Goal: Book appointment/travel/reservation

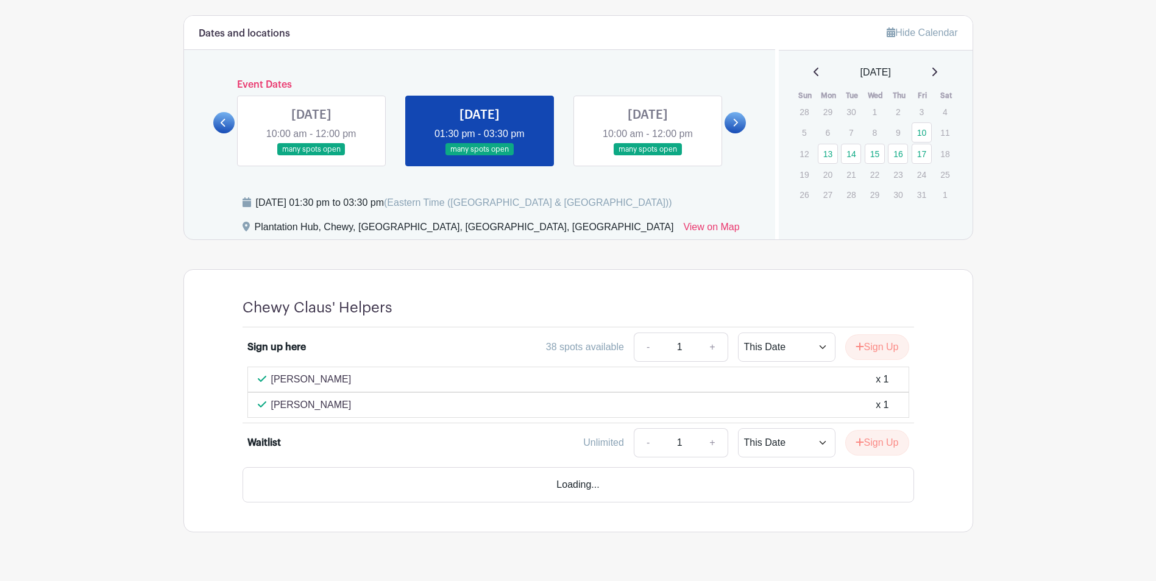
scroll to position [657, 0]
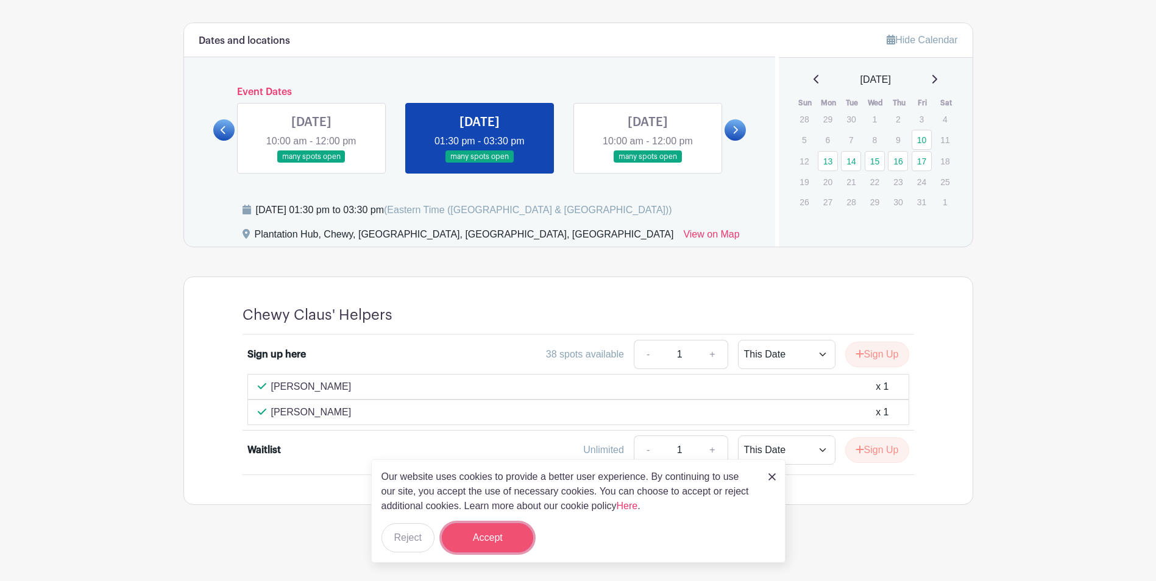
click at [490, 539] on button "Accept" at bounding box center [487, 538] width 91 height 29
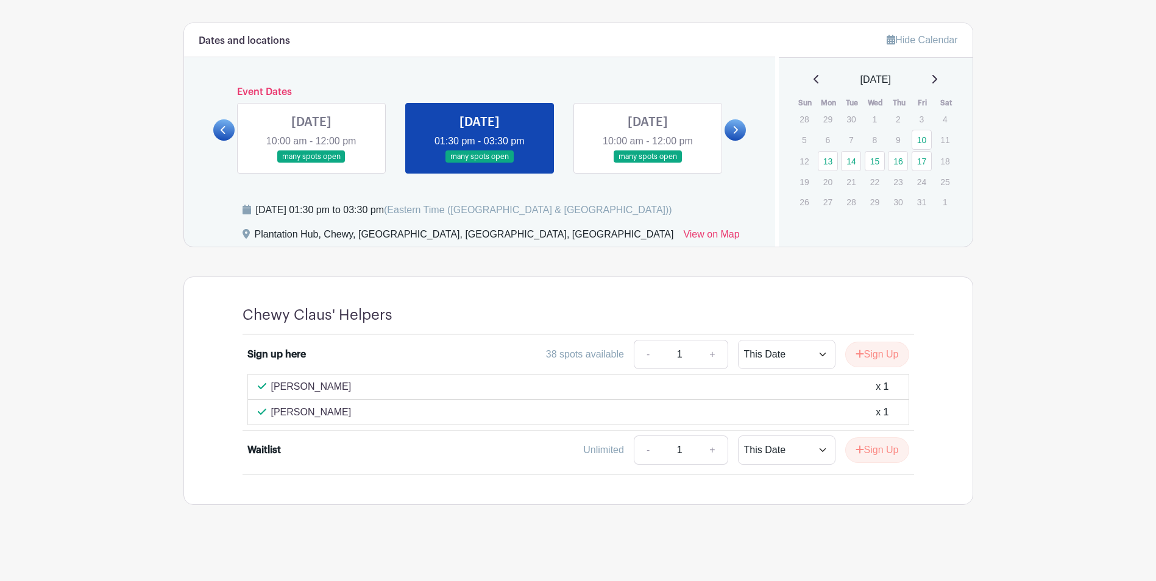
click at [648, 163] on link at bounding box center [648, 163] width 0 height 0
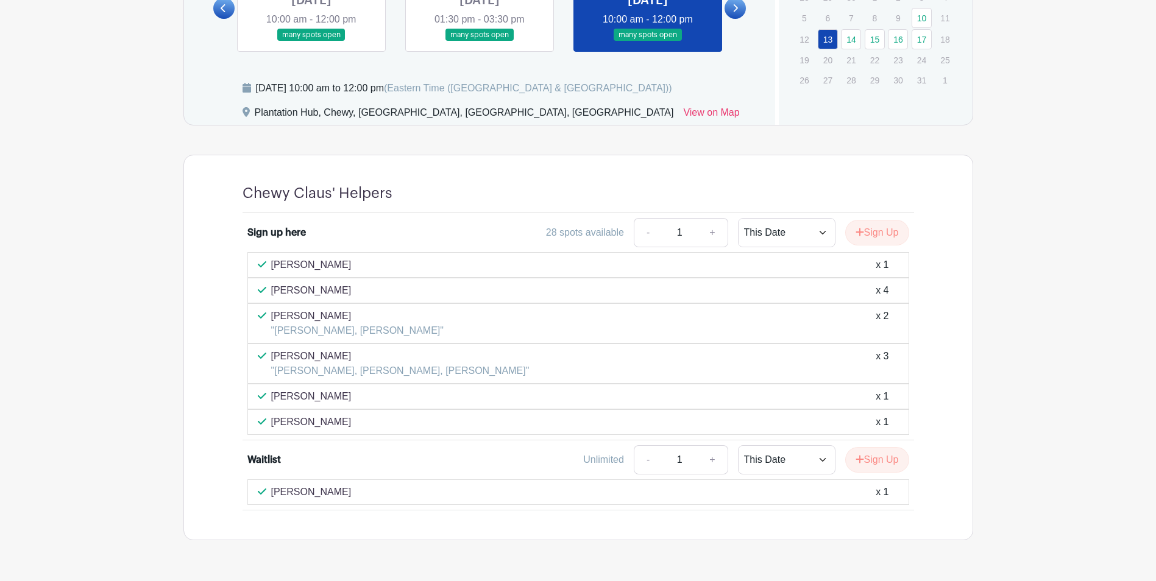
scroll to position [657, 0]
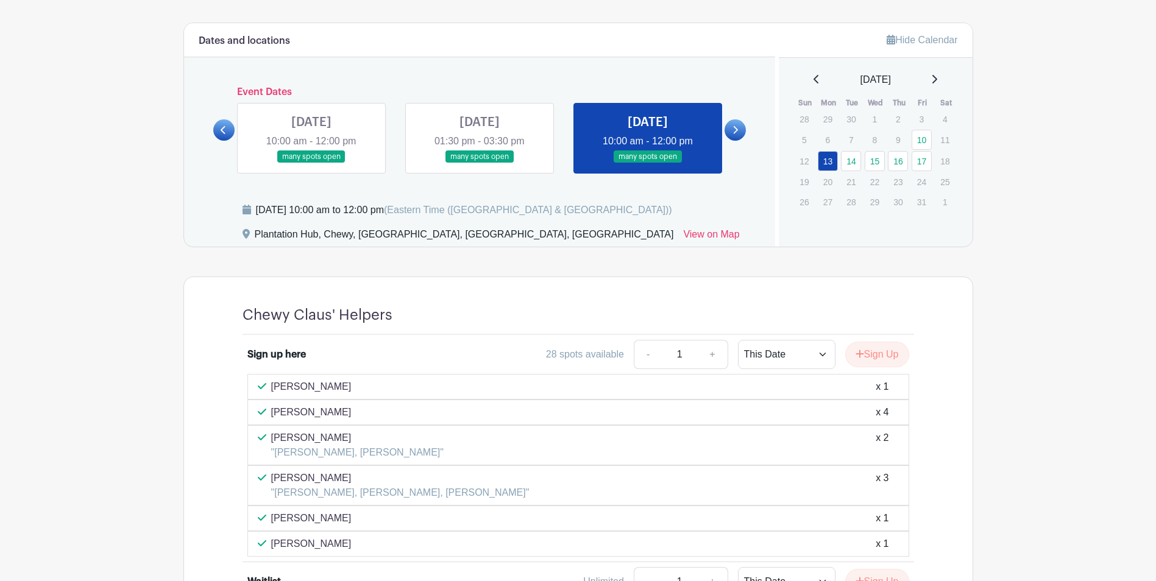
click at [736, 133] on icon at bounding box center [735, 130] width 5 height 9
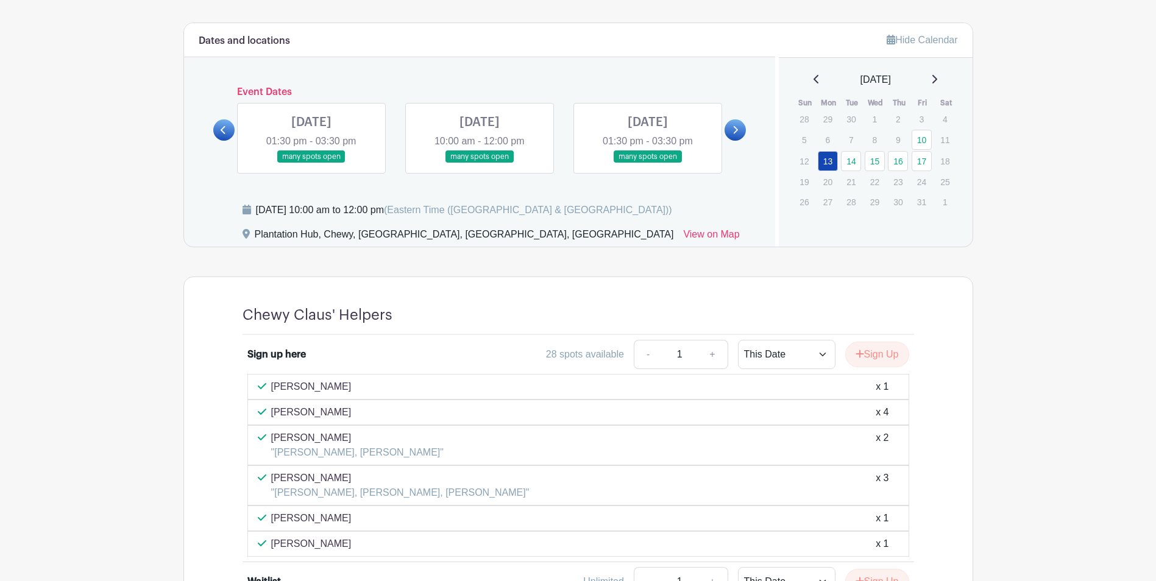
click at [311, 163] on link at bounding box center [311, 163] width 0 height 0
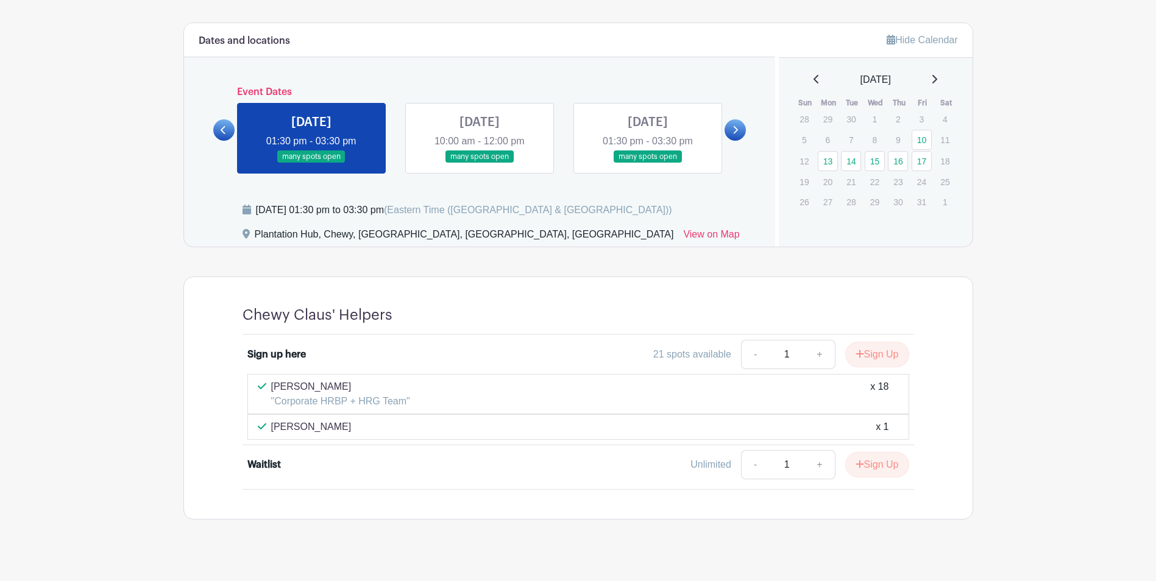
click at [480, 163] on link at bounding box center [480, 163] width 0 height 0
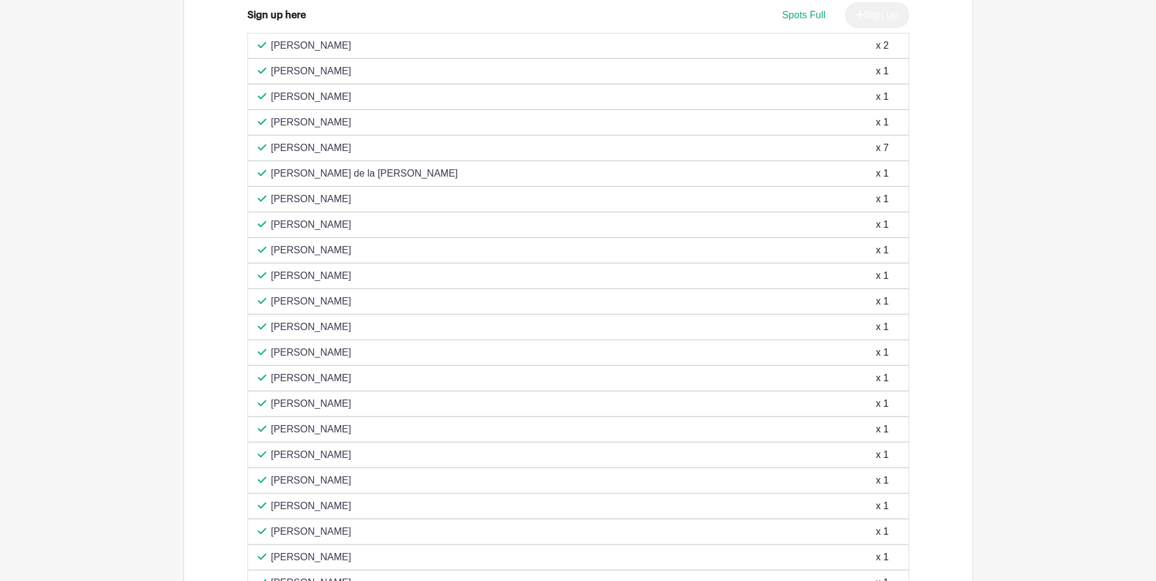
scroll to position [629, 0]
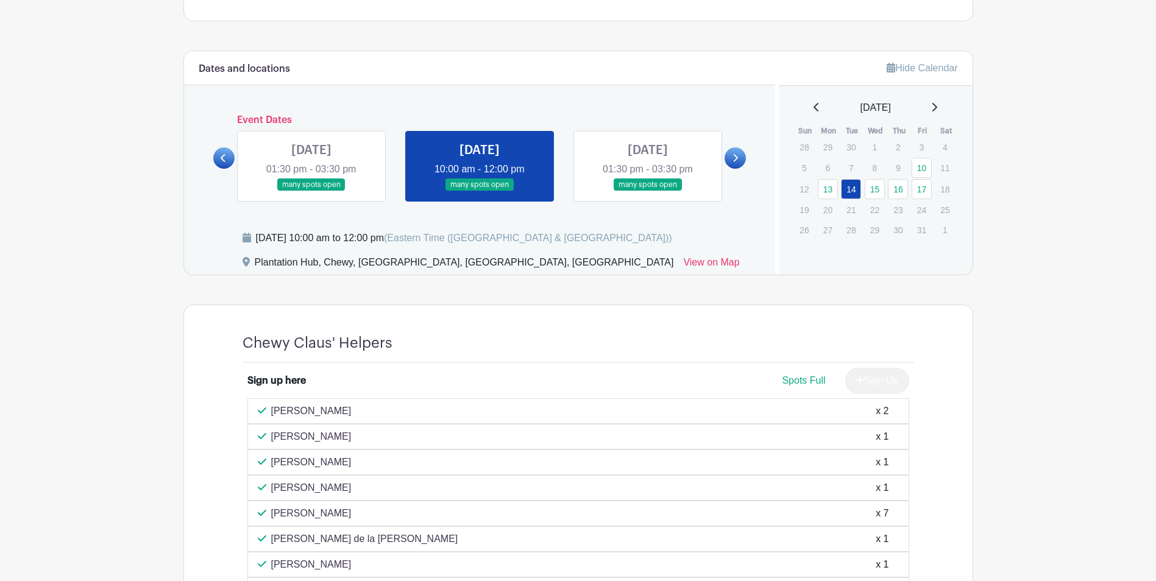
click at [648, 191] on link at bounding box center [648, 191] width 0 height 0
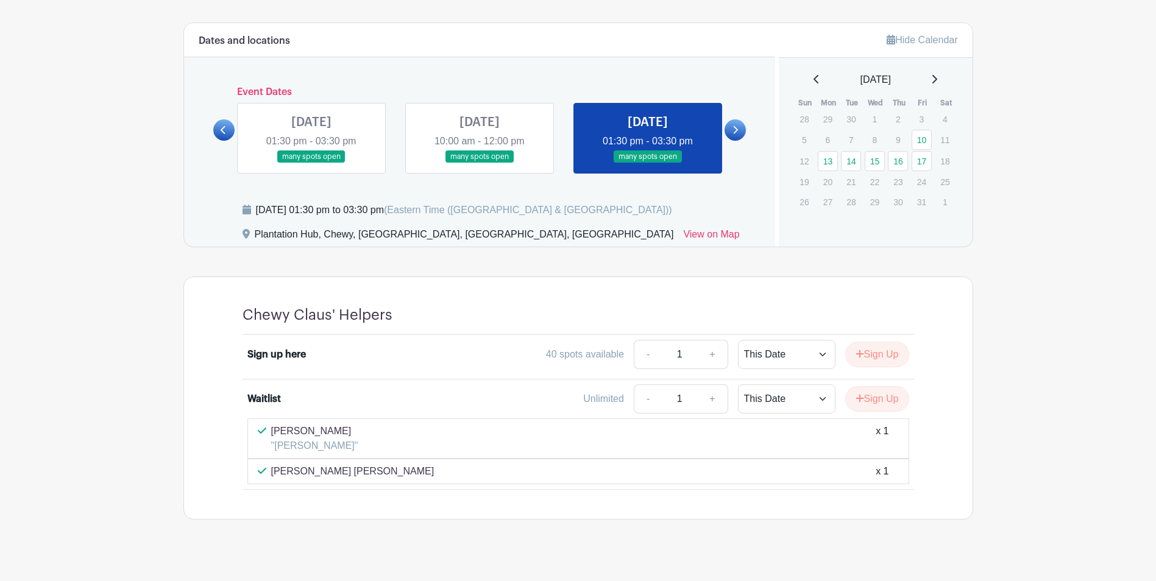
scroll to position [672, 0]
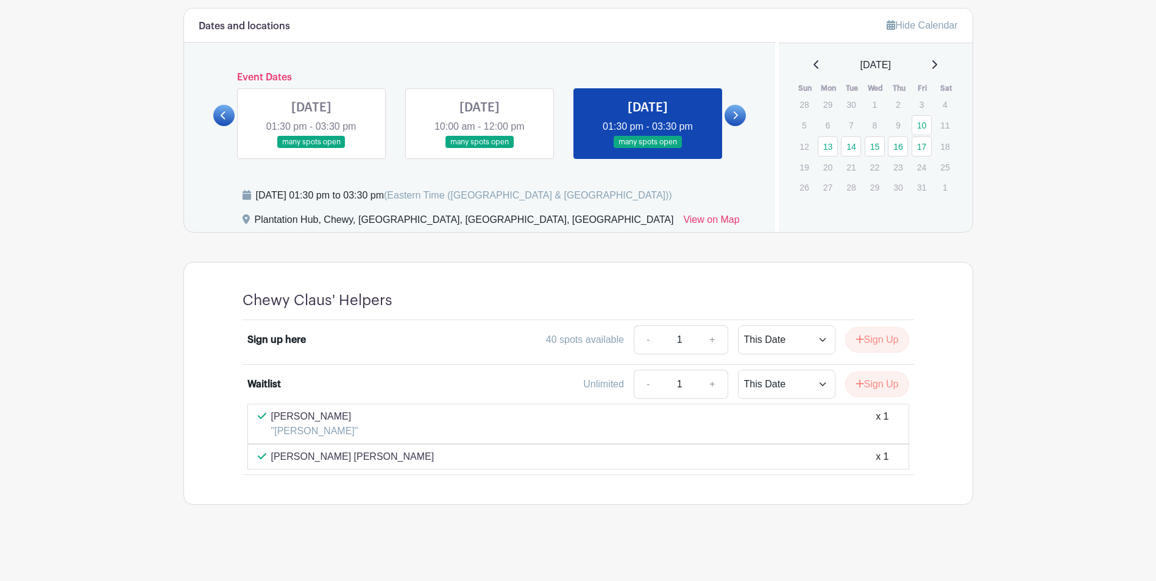
click at [734, 115] on icon at bounding box center [735, 115] width 5 height 9
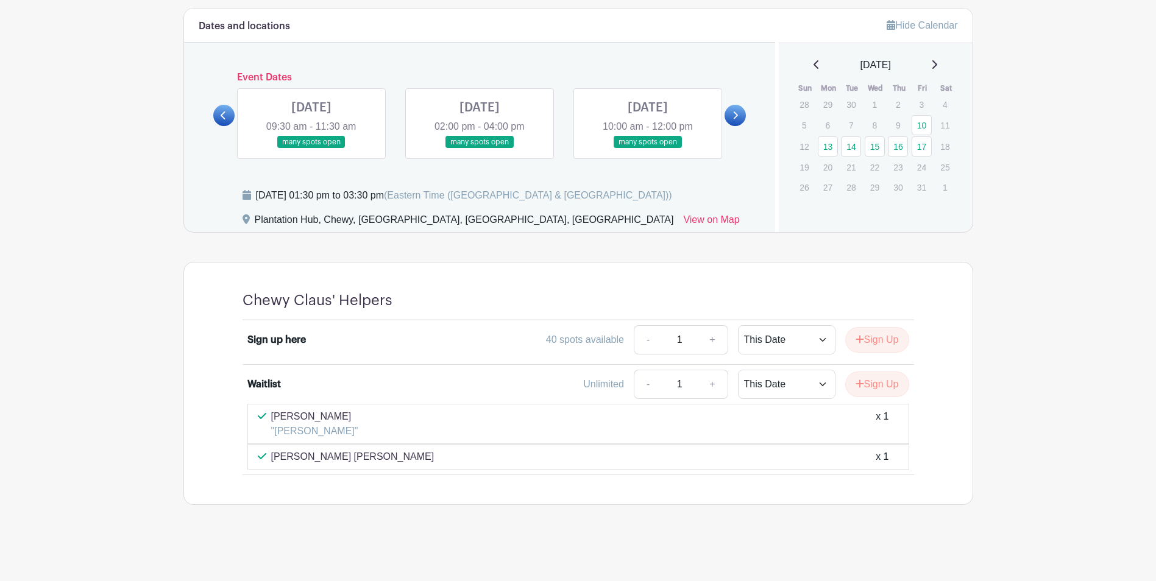
click at [311, 149] on link at bounding box center [311, 149] width 0 height 0
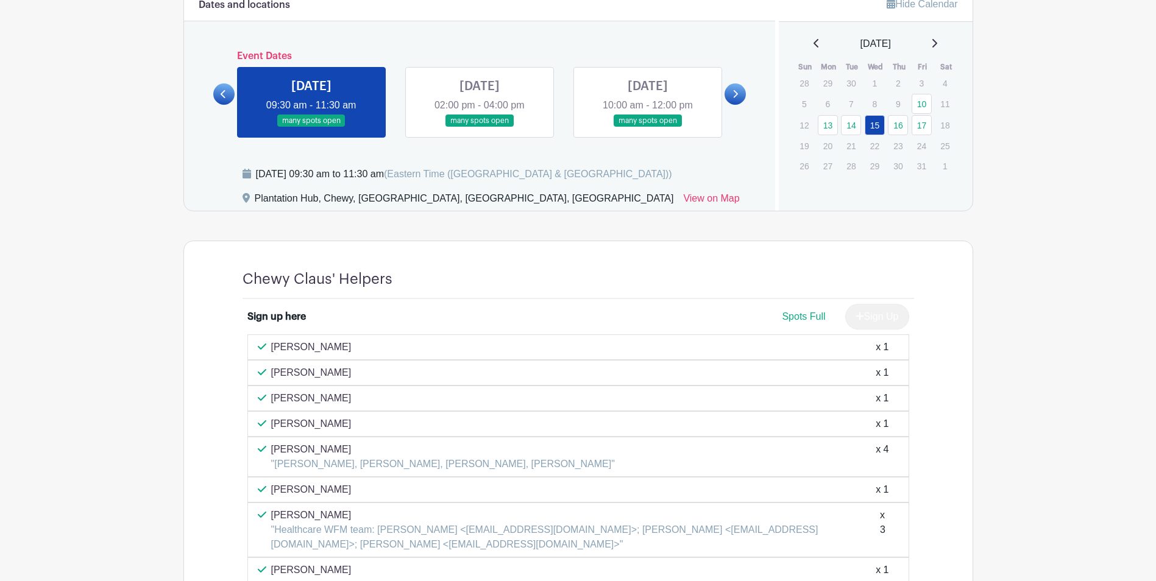
scroll to position [672, 0]
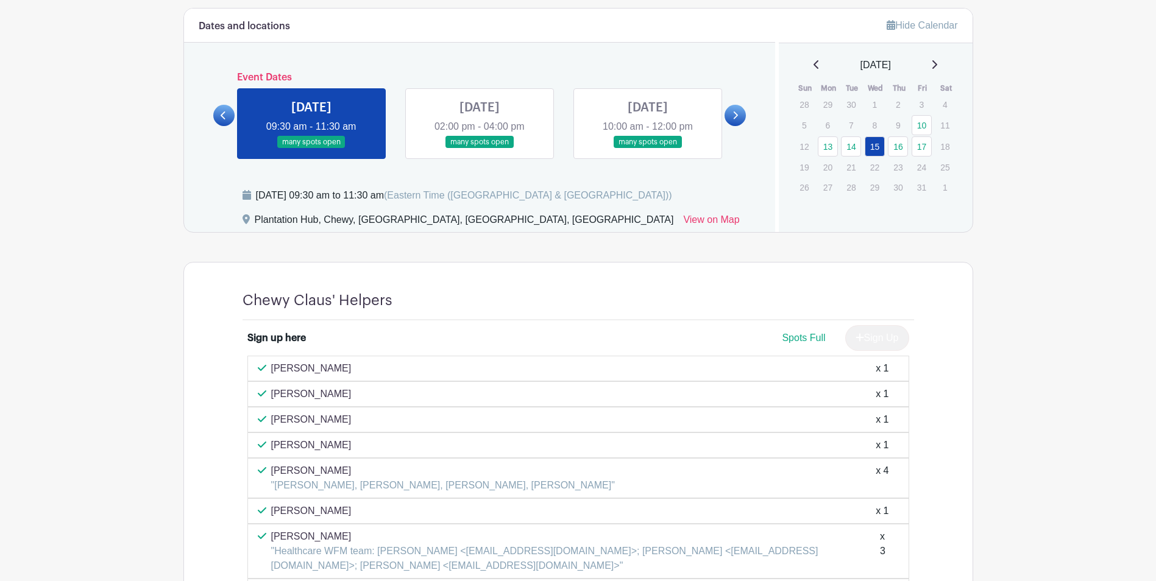
click at [480, 149] on link at bounding box center [480, 149] width 0 height 0
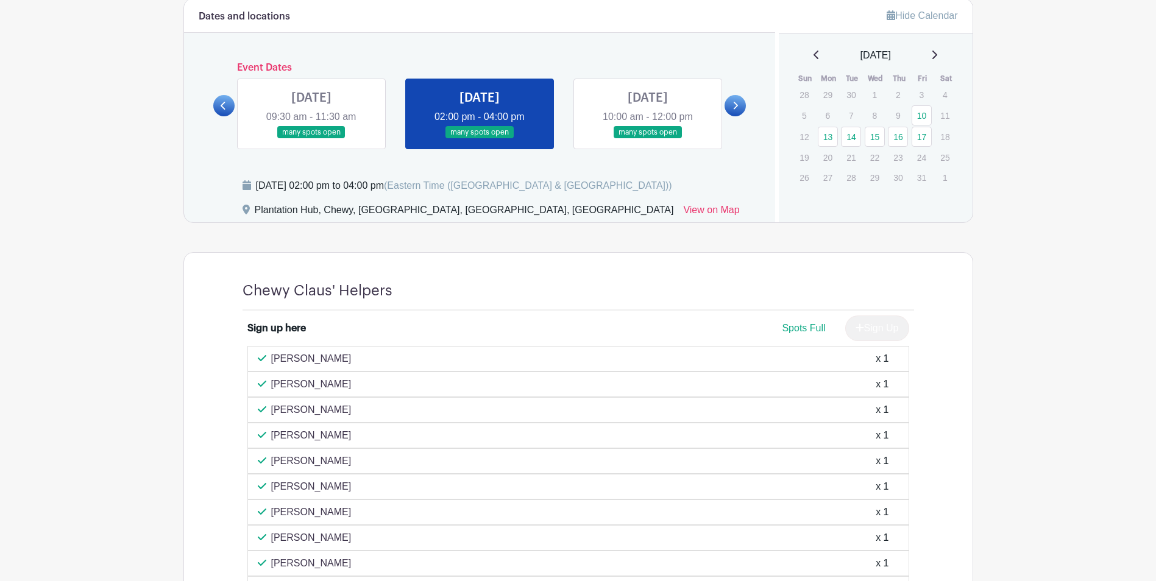
scroll to position [445, 0]
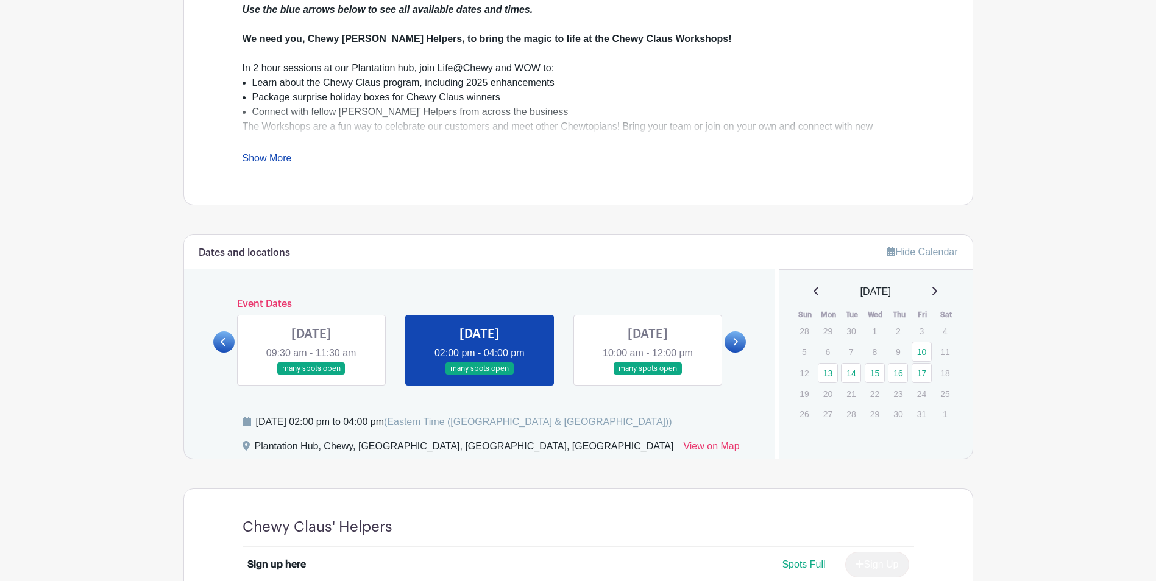
click at [648, 375] on link at bounding box center [648, 375] width 0 height 0
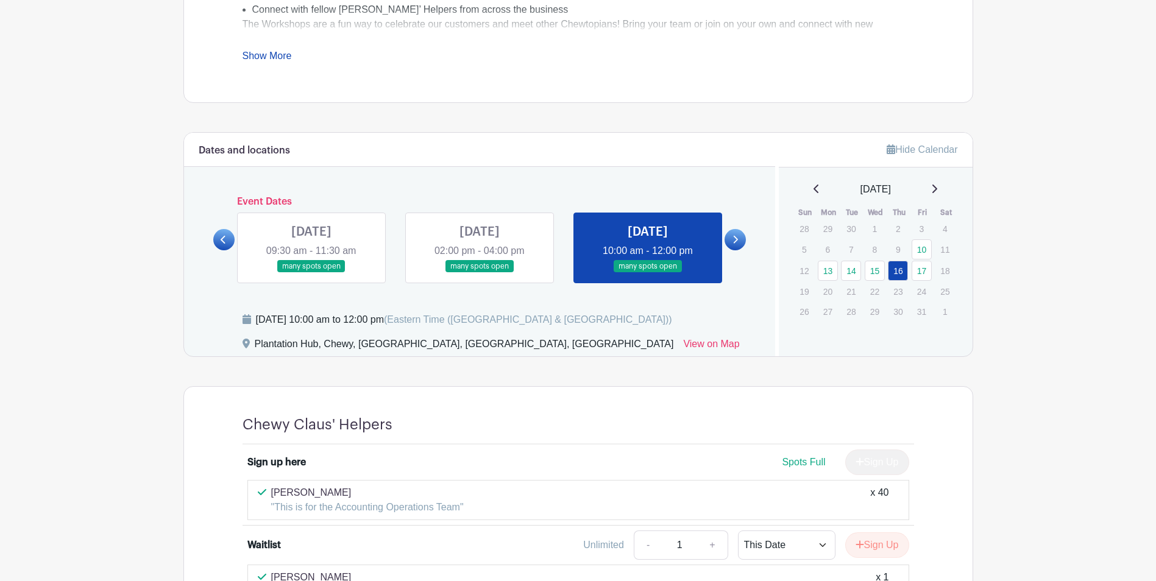
scroll to position [546, 0]
click at [738, 239] on icon at bounding box center [735, 240] width 5 height 9
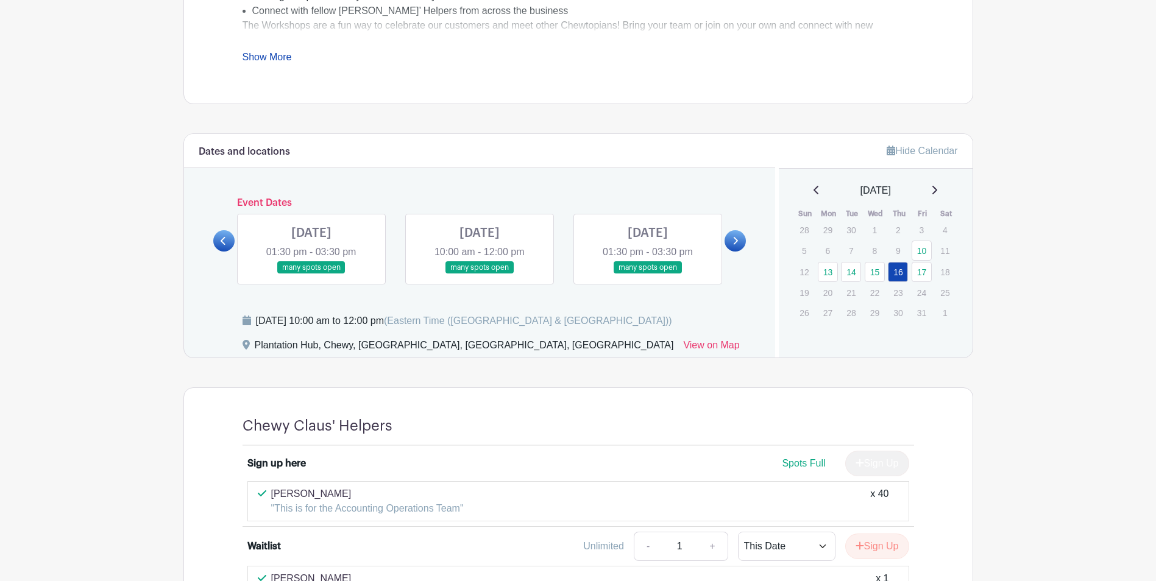
click at [311, 274] on link at bounding box center [311, 274] width 0 height 0
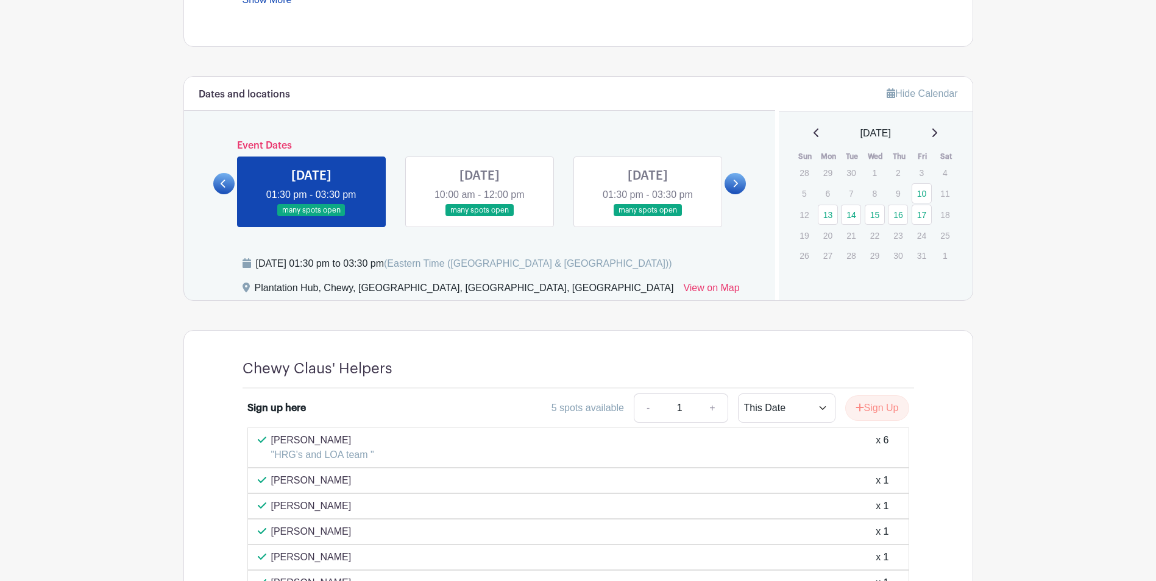
scroll to position [602, 0]
click at [480, 218] on link at bounding box center [480, 218] width 0 height 0
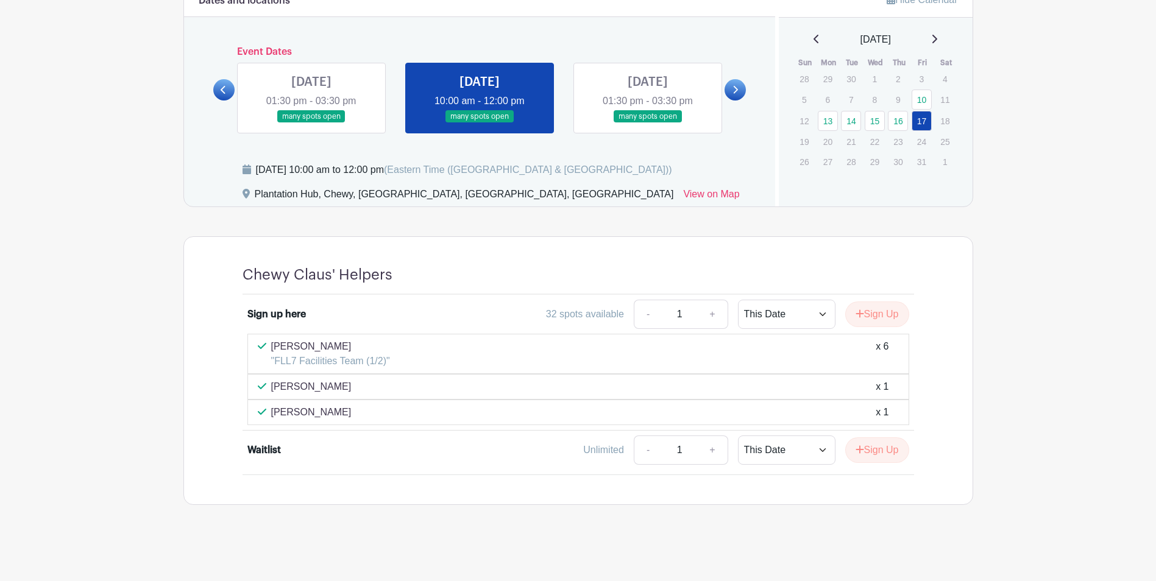
scroll to position [636, 0]
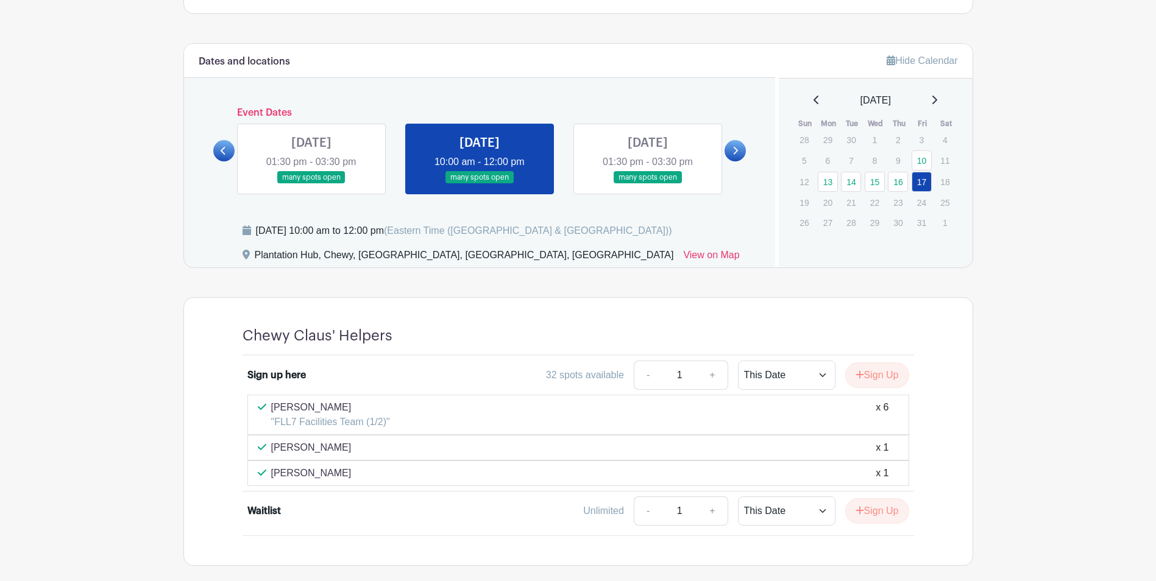
click at [648, 184] on link at bounding box center [648, 184] width 0 height 0
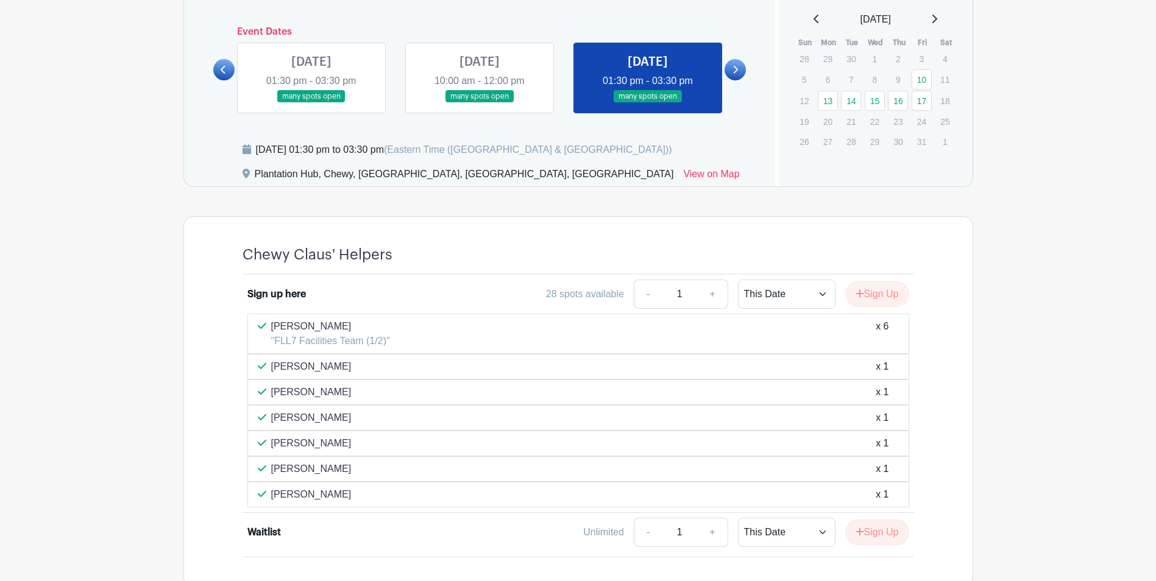
scroll to position [739, 0]
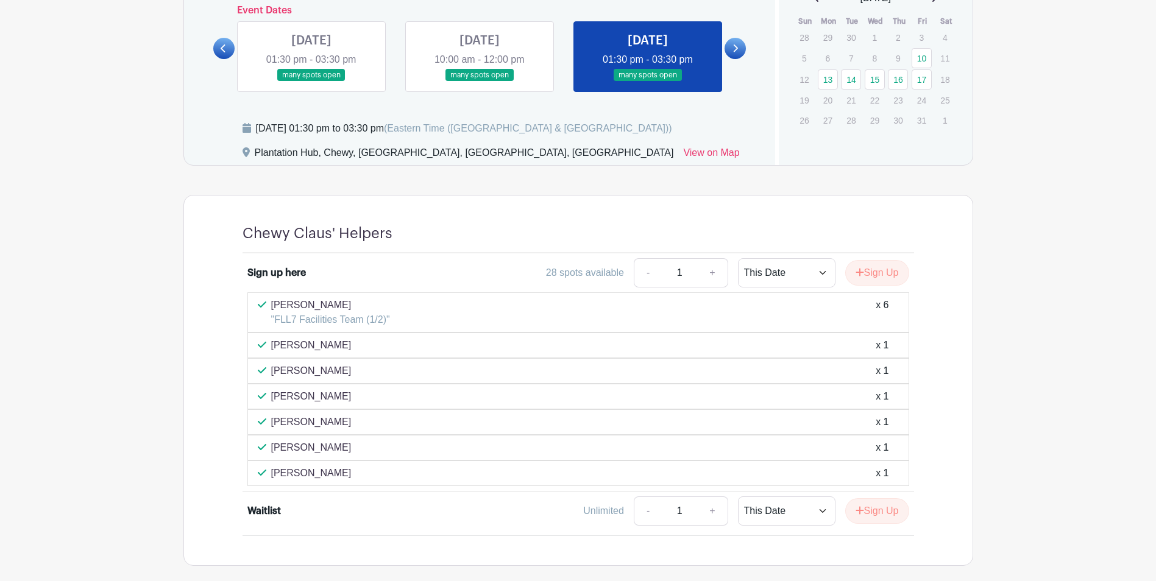
click at [736, 51] on icon at bounding box center [735, 48] width 5 height 9
click at [736, 41] on link at bounding box center [735, 48] width 21 height 21
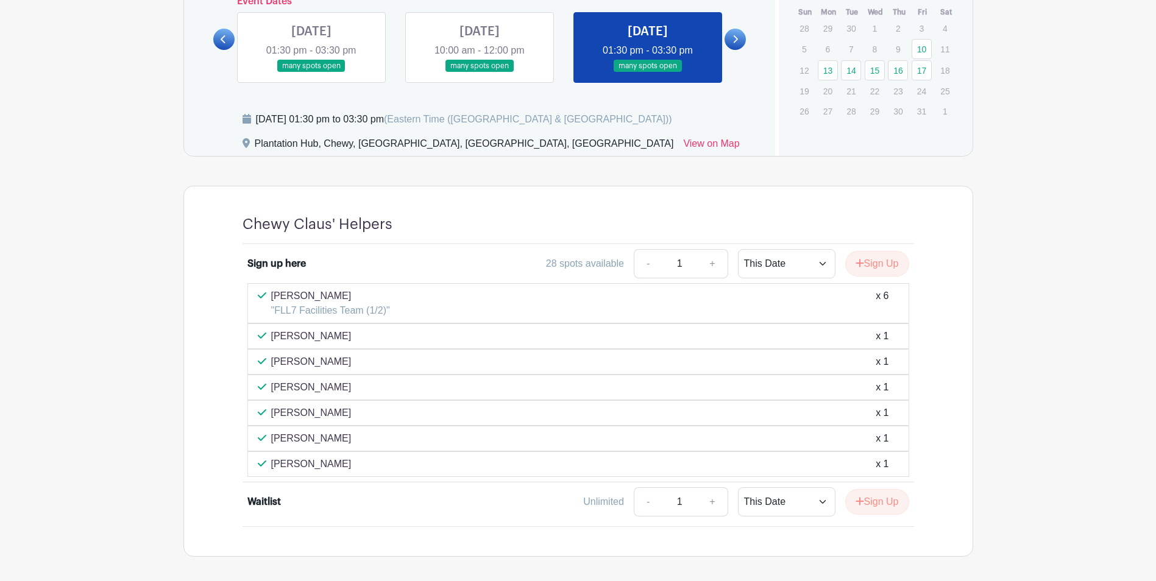
scroll to position [678, 0]
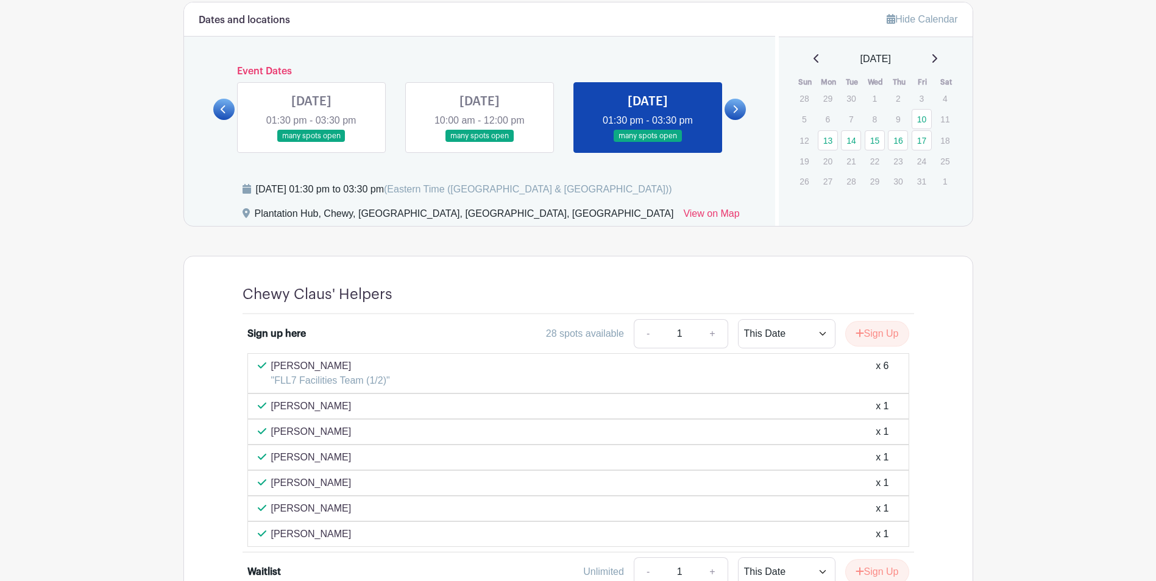
click at [480, 143] on link at bounding box center [480, 143] width 0 height 0
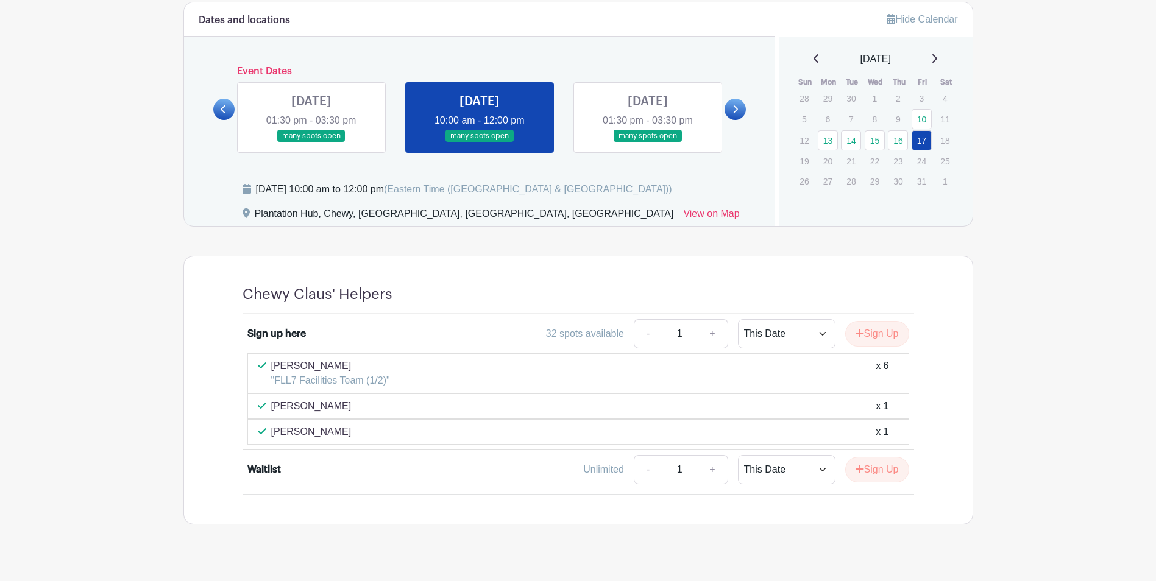
click at [311, 143] on link at bounding box center [311, 143] width 0 height 0
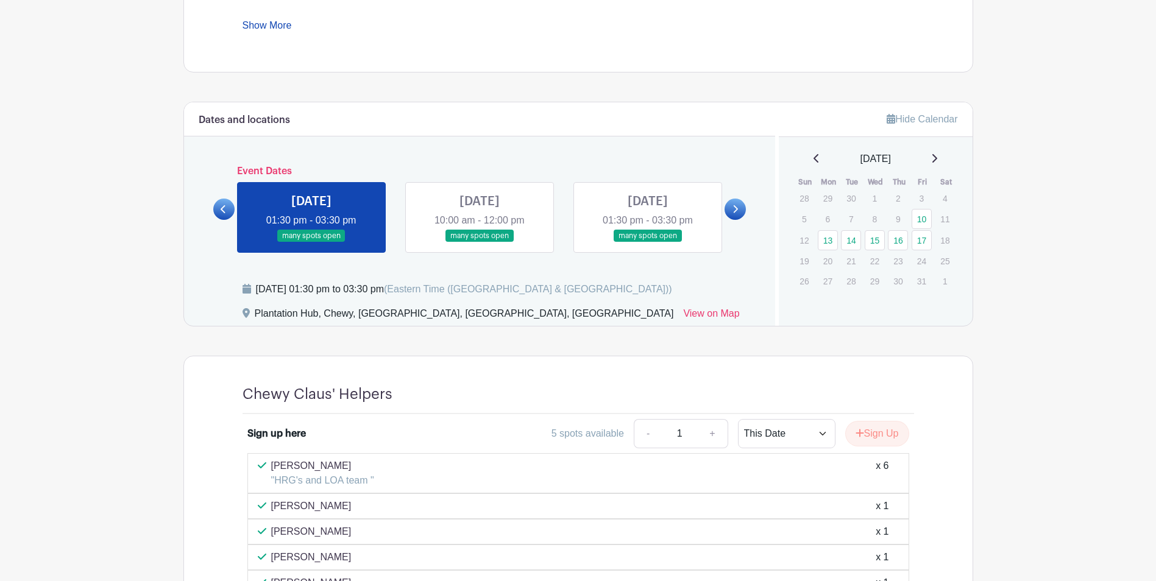
scroll to position [556, 0]
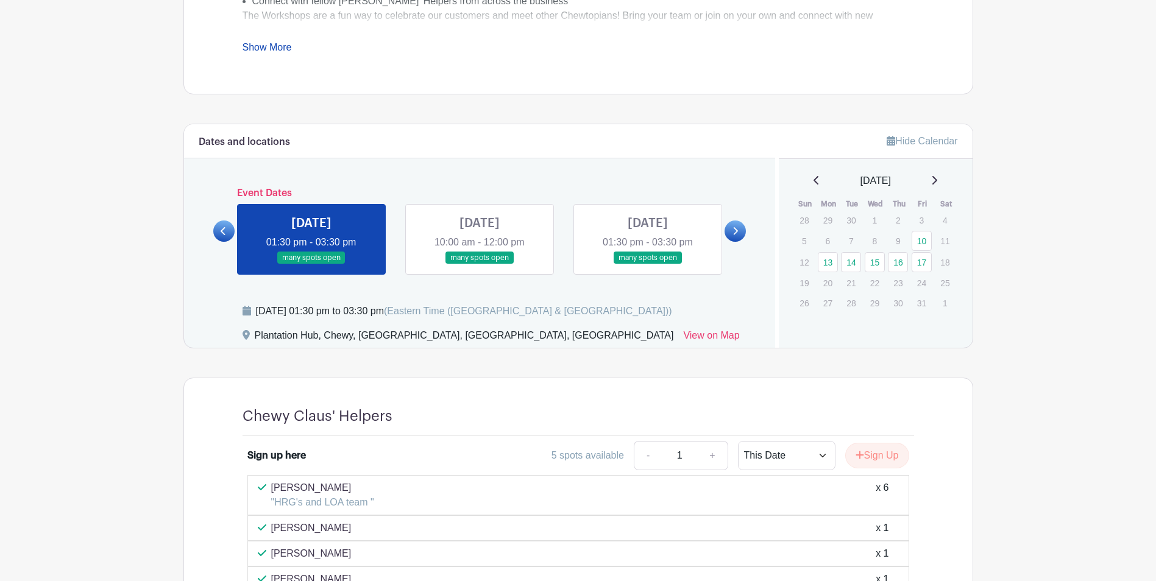
click at [221, 232] on icon at bounding box center [223, 231] width 5 height 9
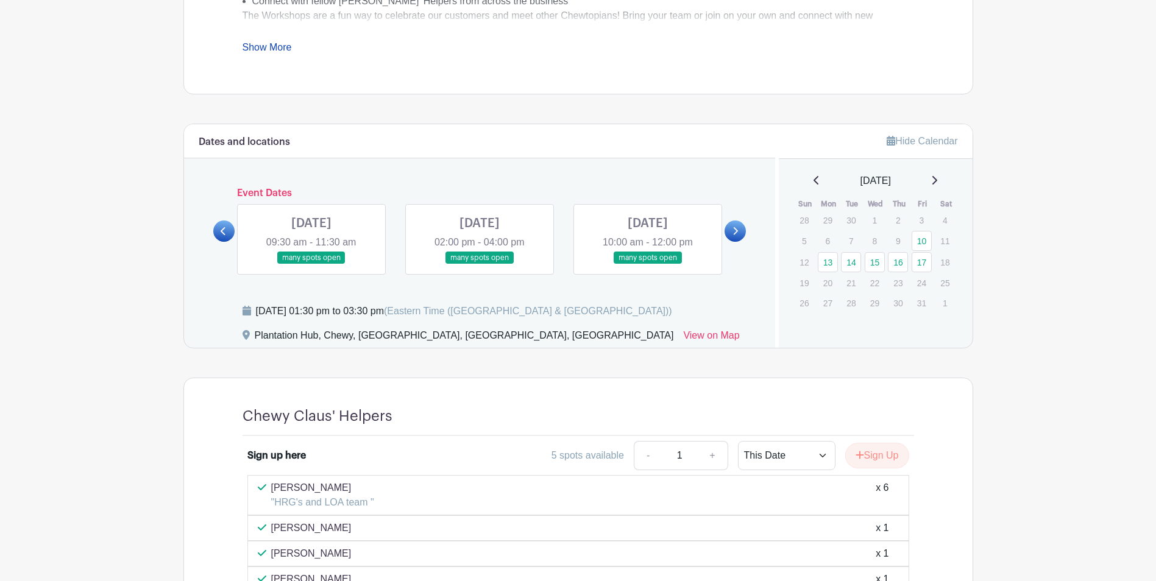
click at [648, 265] on link at bounding box center [648, 265] width 0 height 0
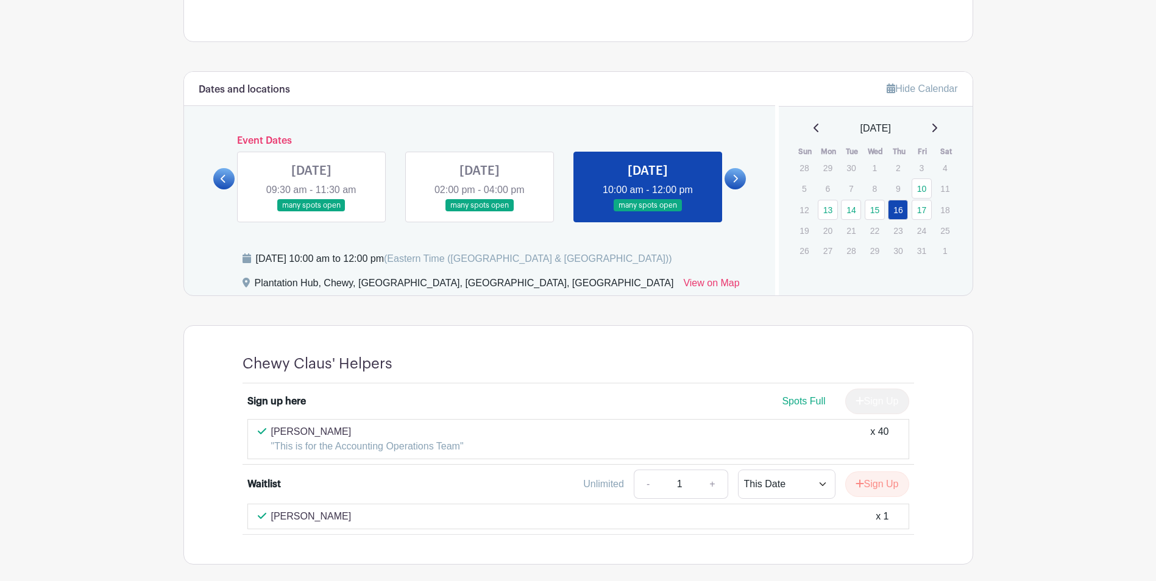
scroll to position [668, 0]
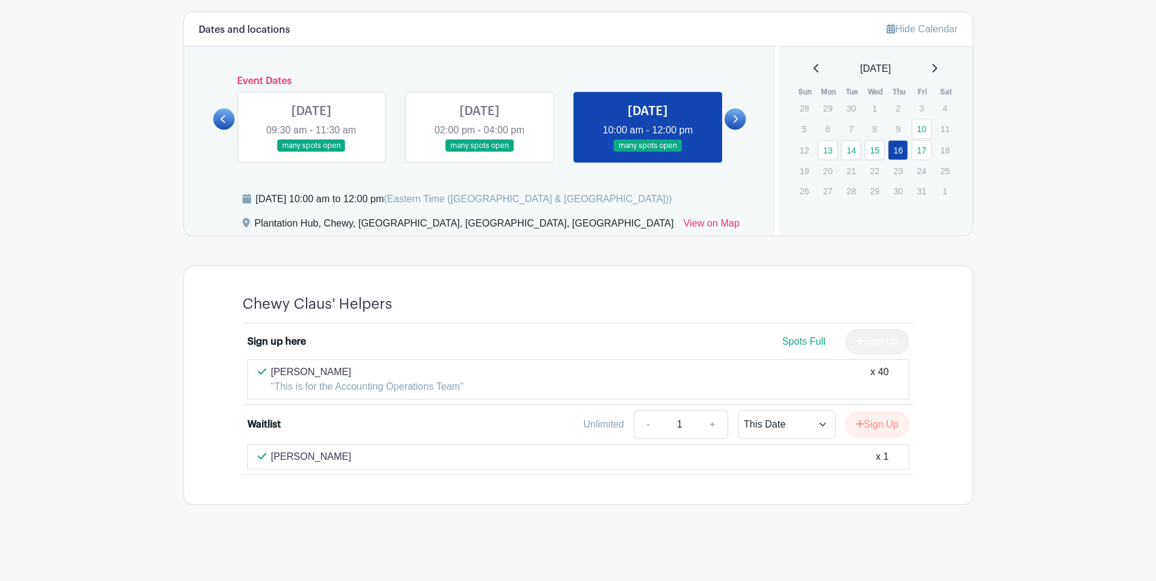
click at [480, 152] on link at bounding box center [480, 152] width 0 height 0
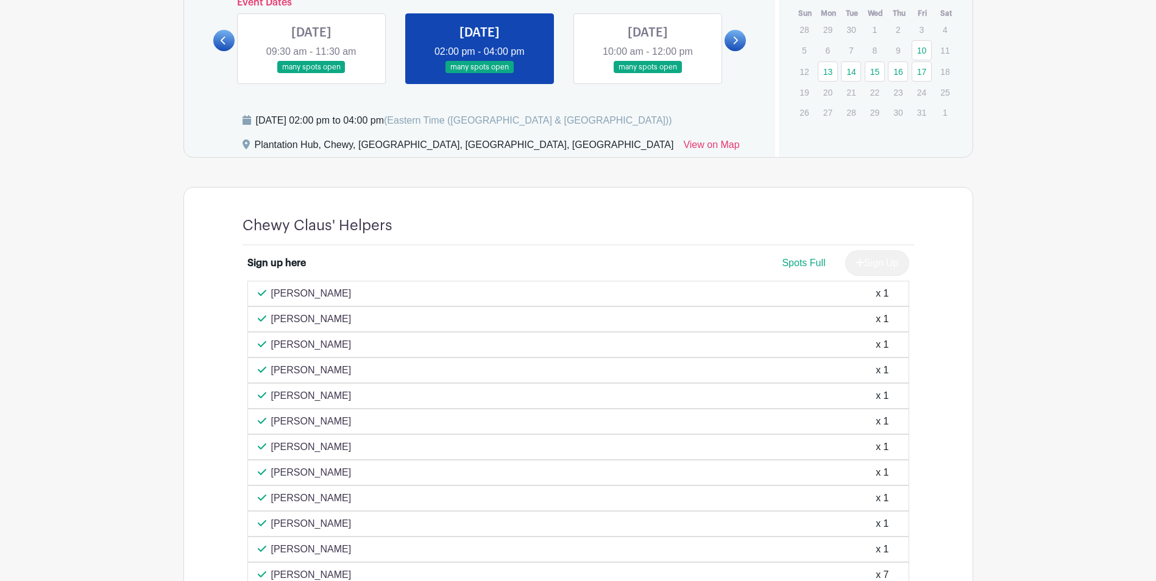
scroll to position [689, 0]
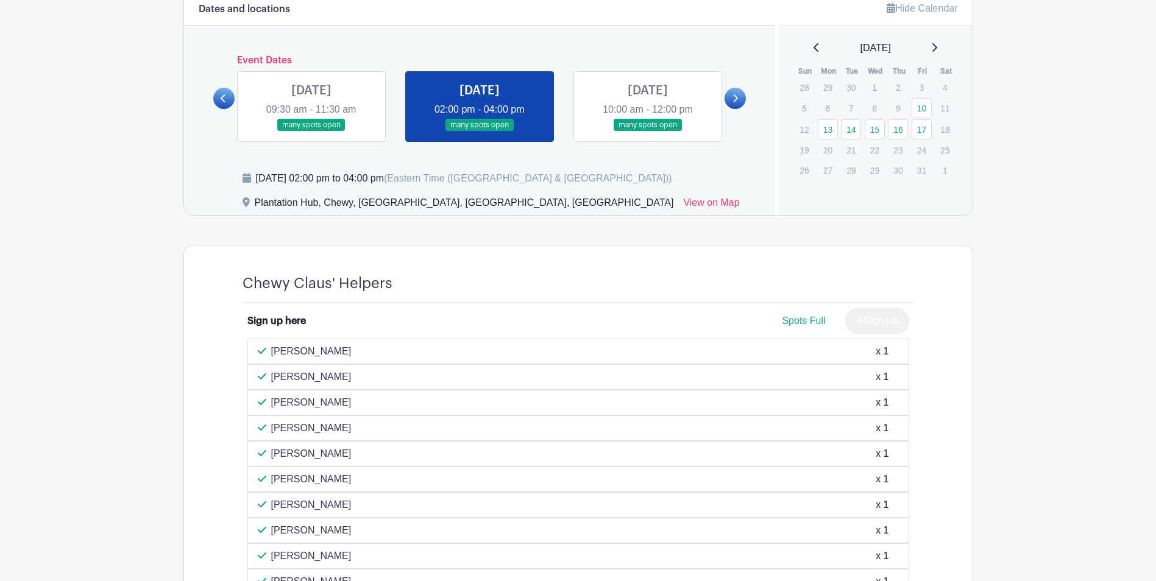
click at [311, 132] on link at bounding box center [311, 132] width 0 height 0
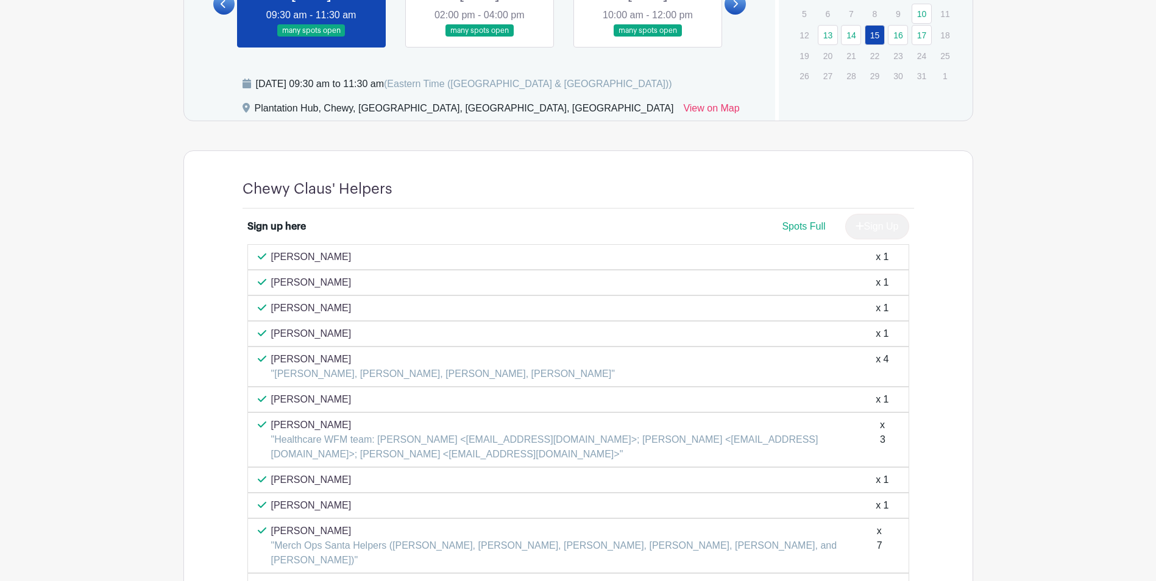
scroll to position [750, 0]
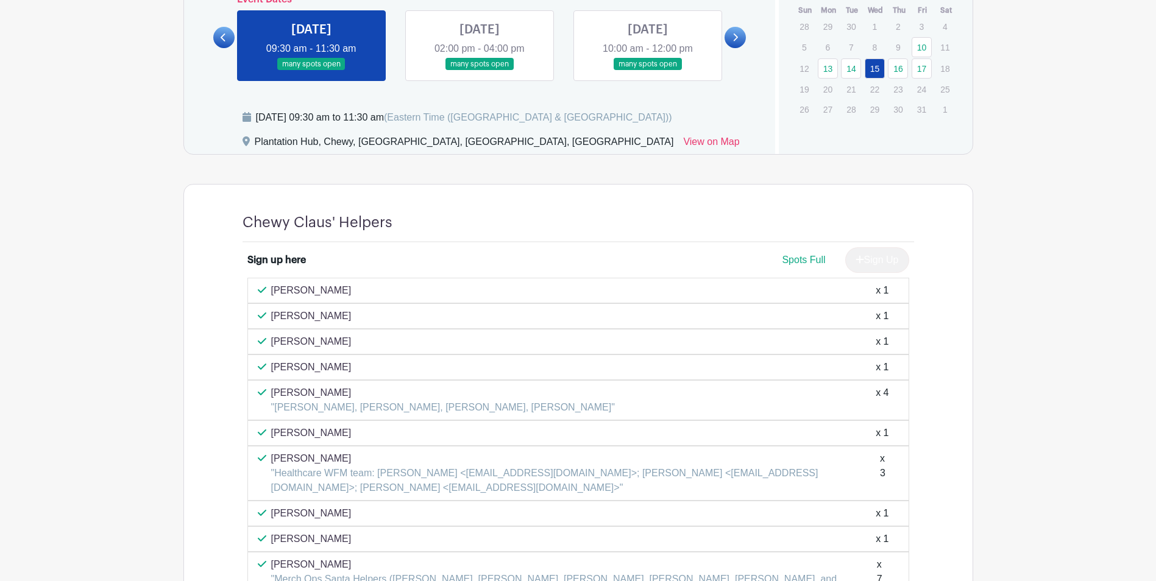
click at [227, 30] on link at bounding box center [223, 37] width 21 height 21
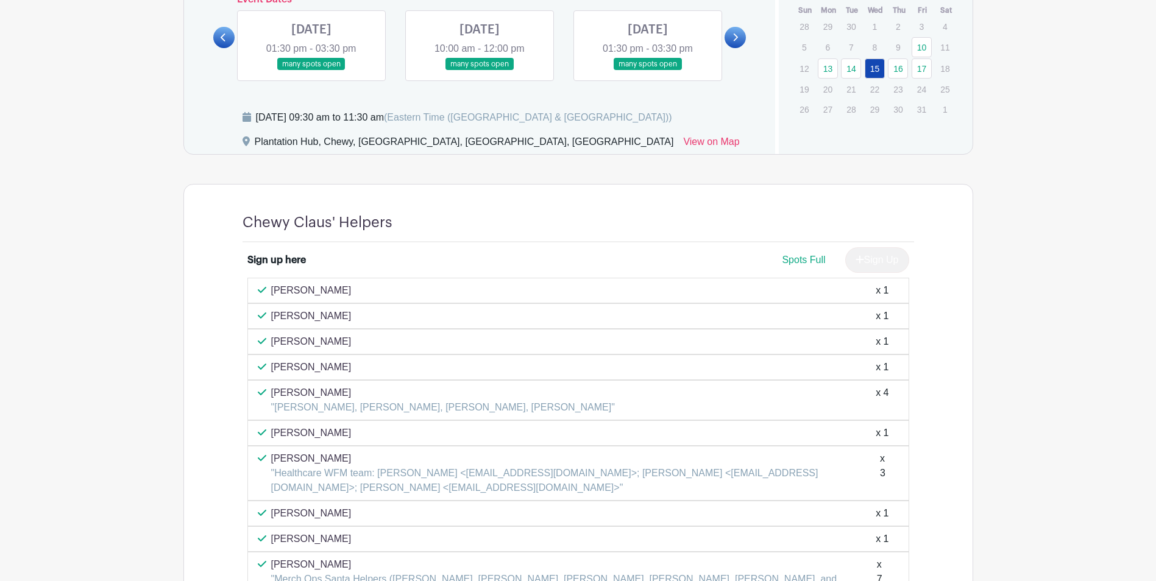
click at [648, 71] on link at bounding box center [648, 71] width 0 height 0
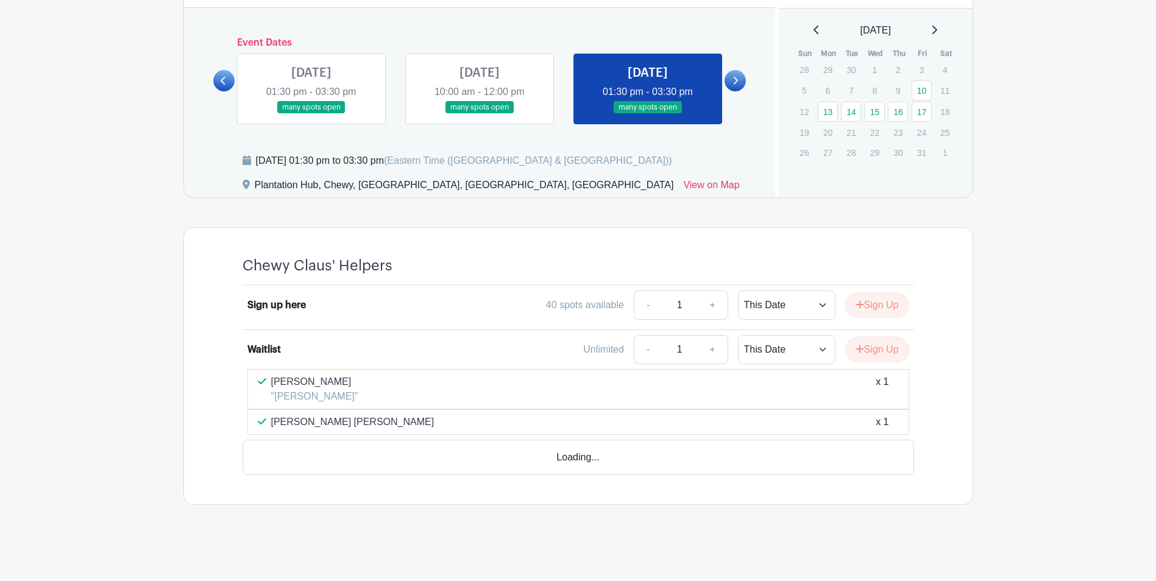
scroll to position [672, 0]
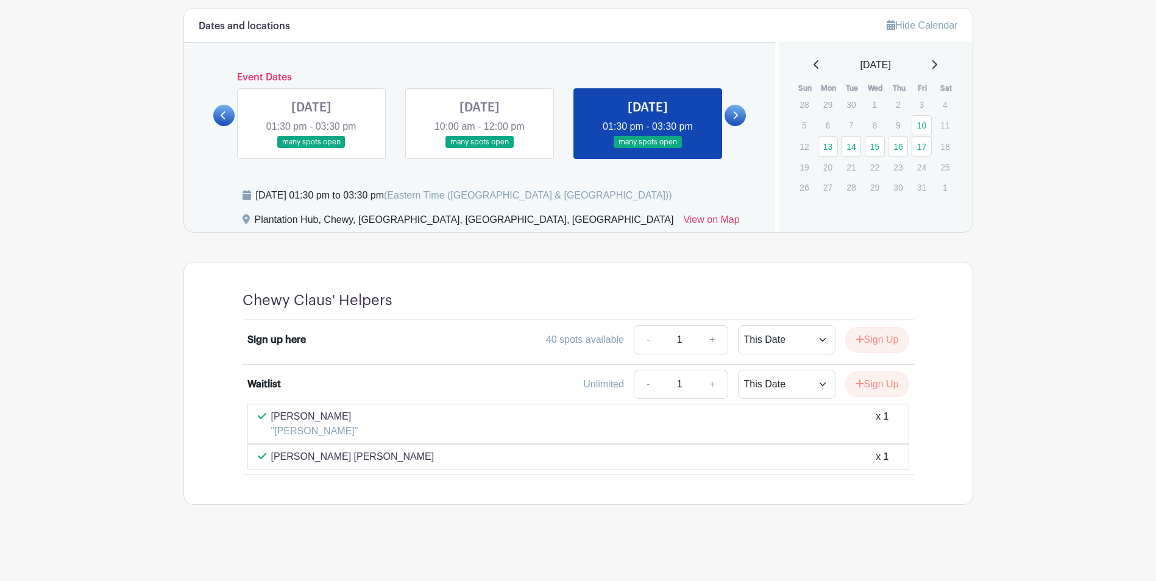
click at [480, 149] on link at bounding box center [480, 149] width 0 height 0
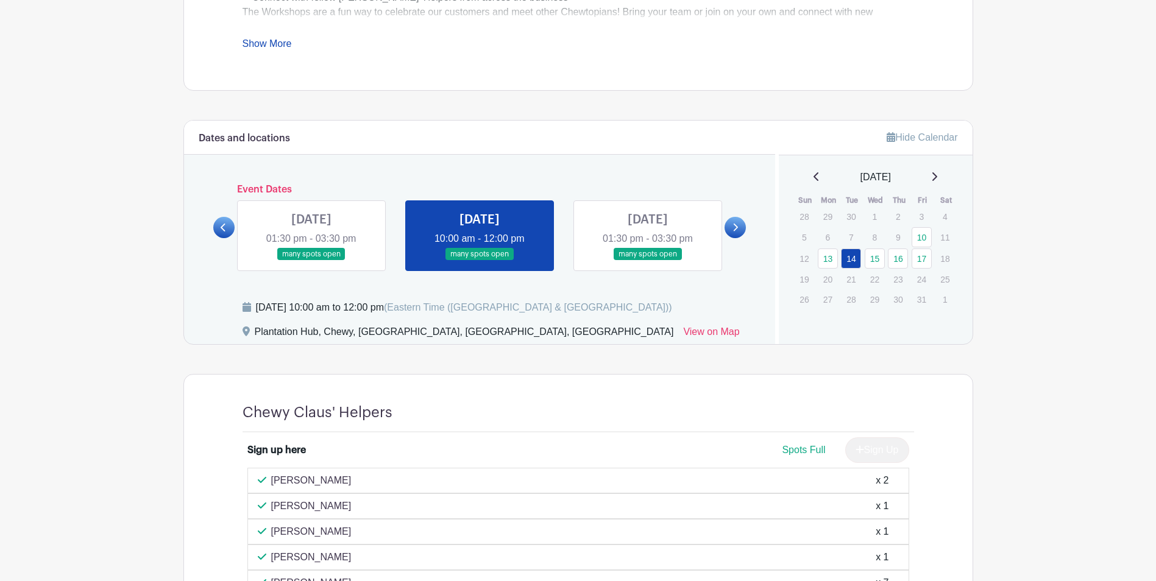
scroll to position [446, 0]
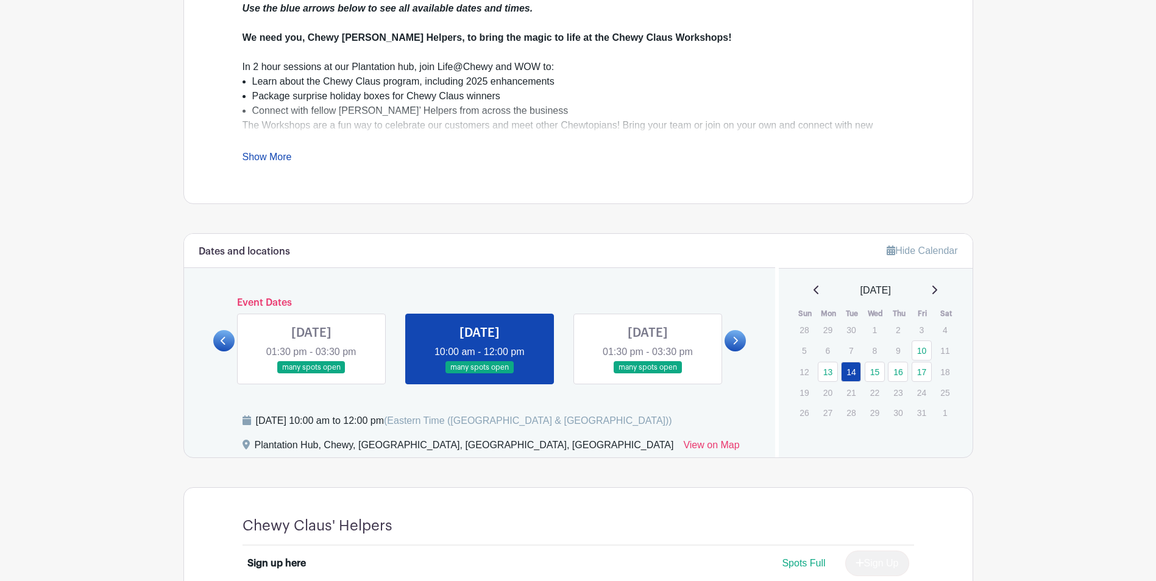
click at [311, 374] on link at bounding box center [311, 374] width 0 height 0
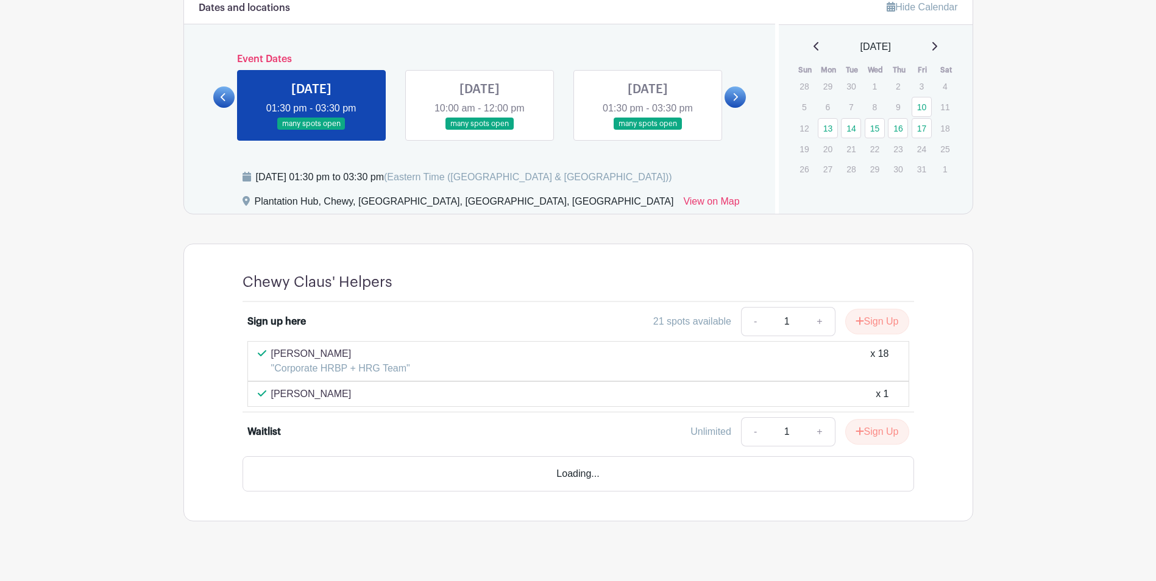
scroll to position [672, 0]
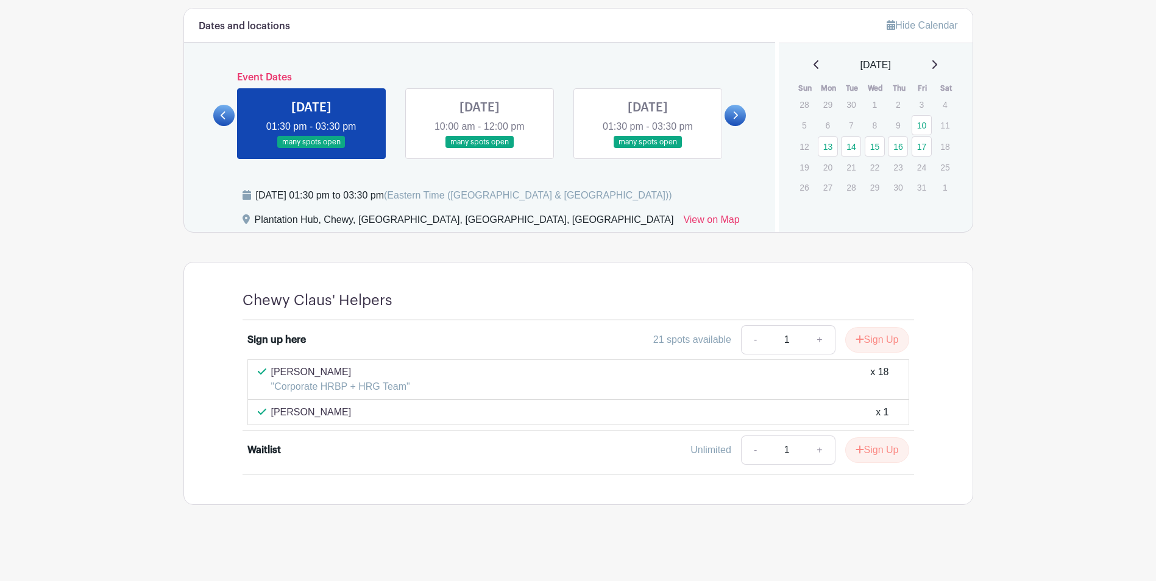
click at [225, 115] on icon at bounding box center [223, 115] width 5 height 9
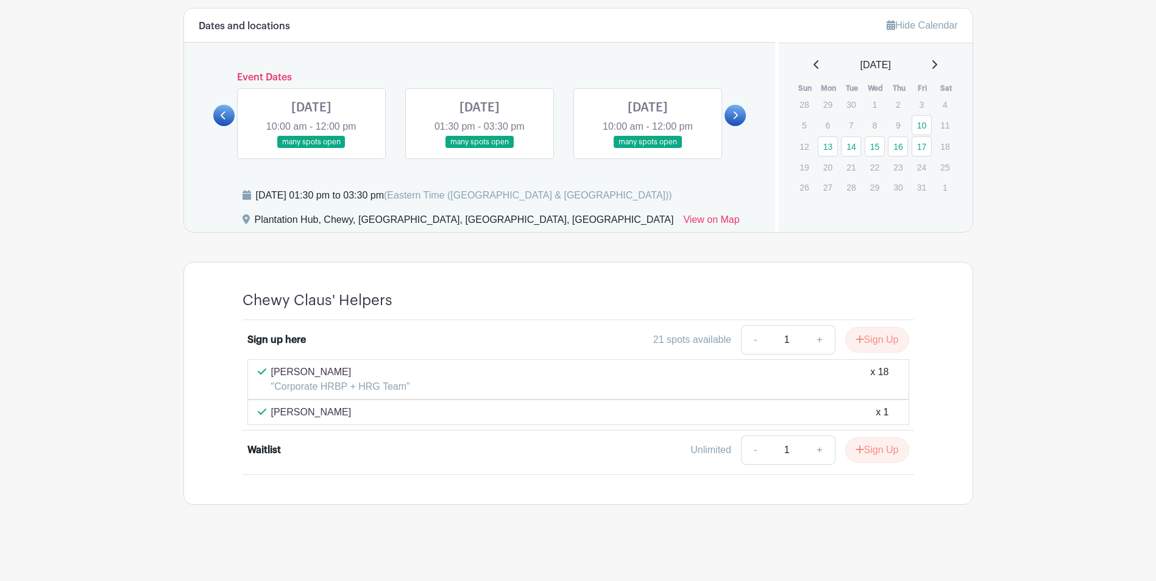
click at [648, 149] on link at bounding box center [648, 149] width 0 height 0
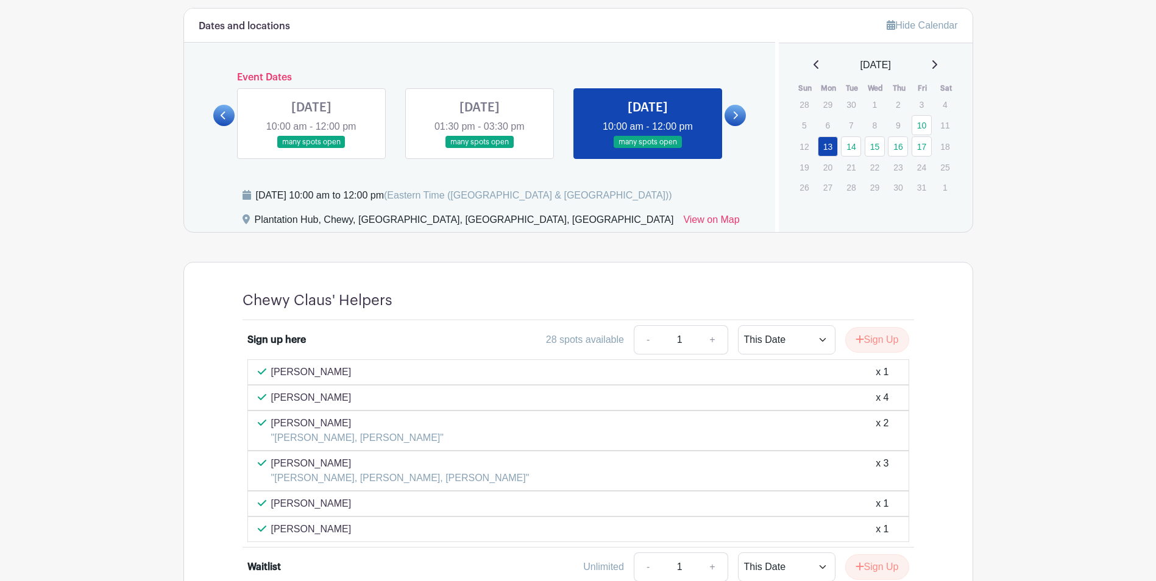
scroll to position [733, 0]
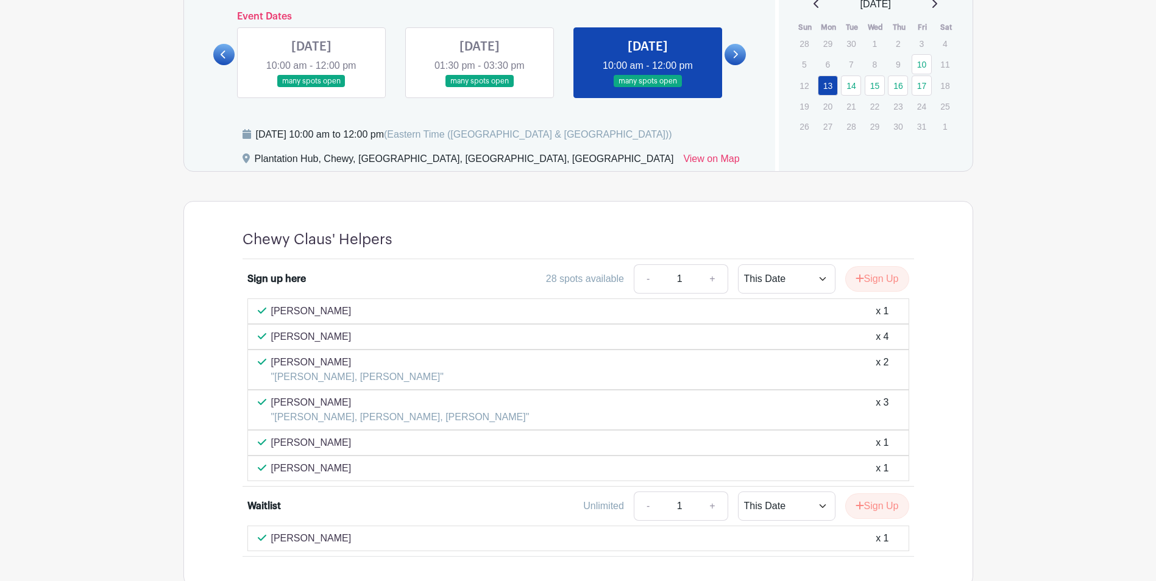
click at [311, 88] on link at bounding box center [311, 88] width 0 height 0
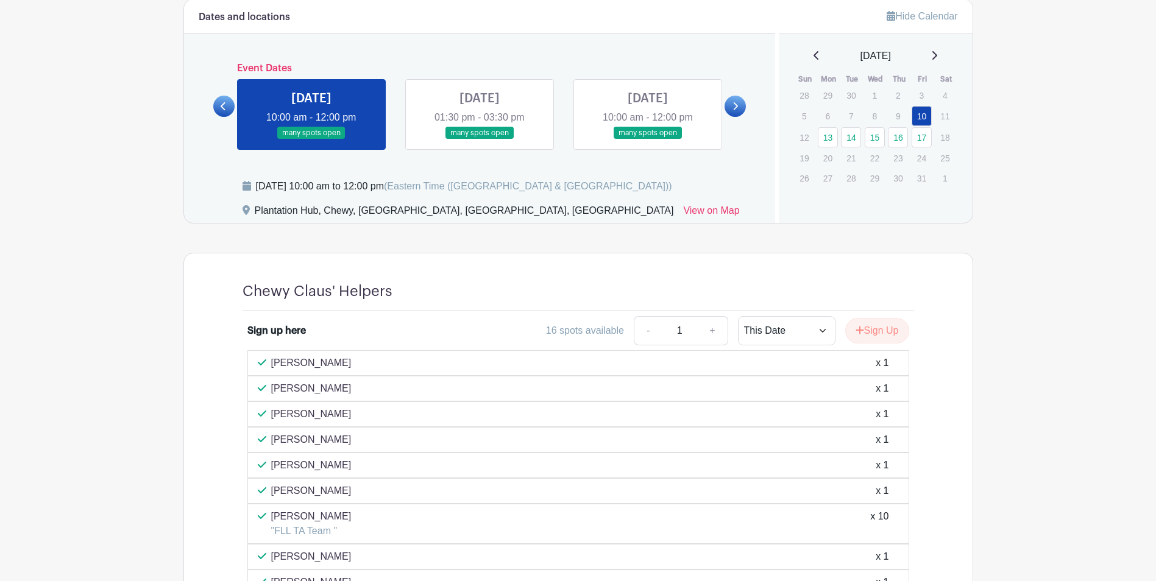
scroll to position [672, 0]
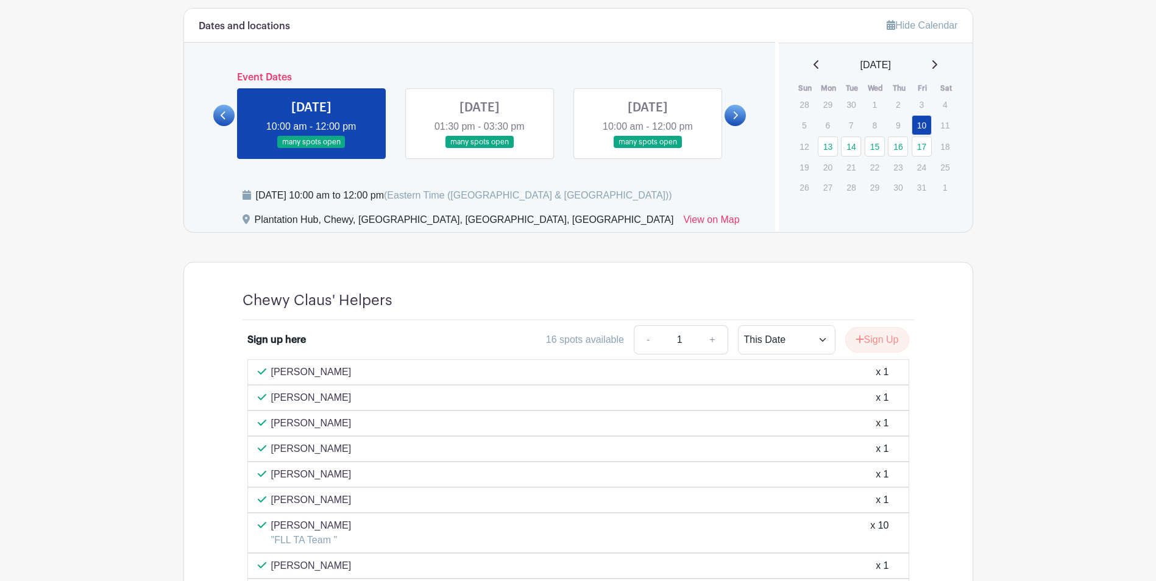
click at [219, 113] on link at bounding box center [223, 115] width 21 height 21
click at [736, 113] on icon at bounding box center [736, 116] width 5 height 8
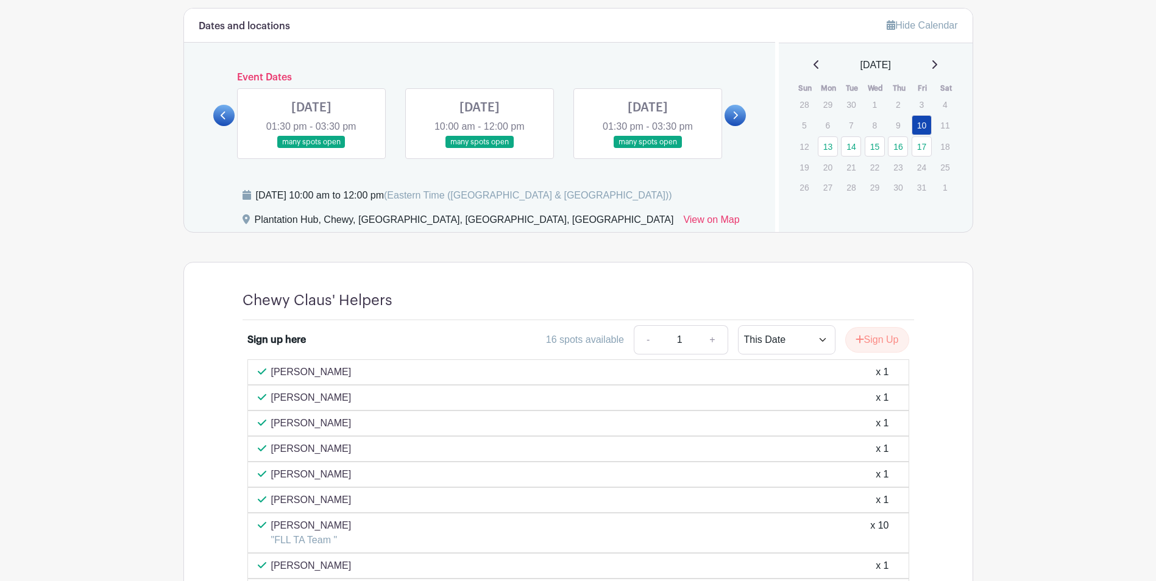
click at [311, 149] on link at bounding box center [311, 149] width 0 height 0
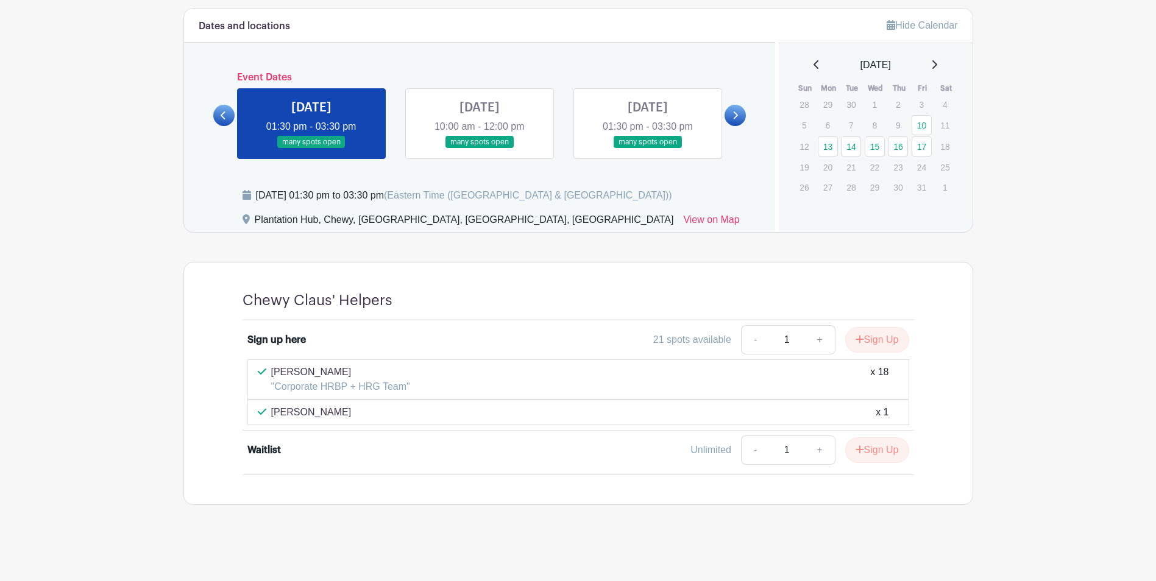
click at [480, 149] on link at bounding box center [480, 149] width 0 height 0
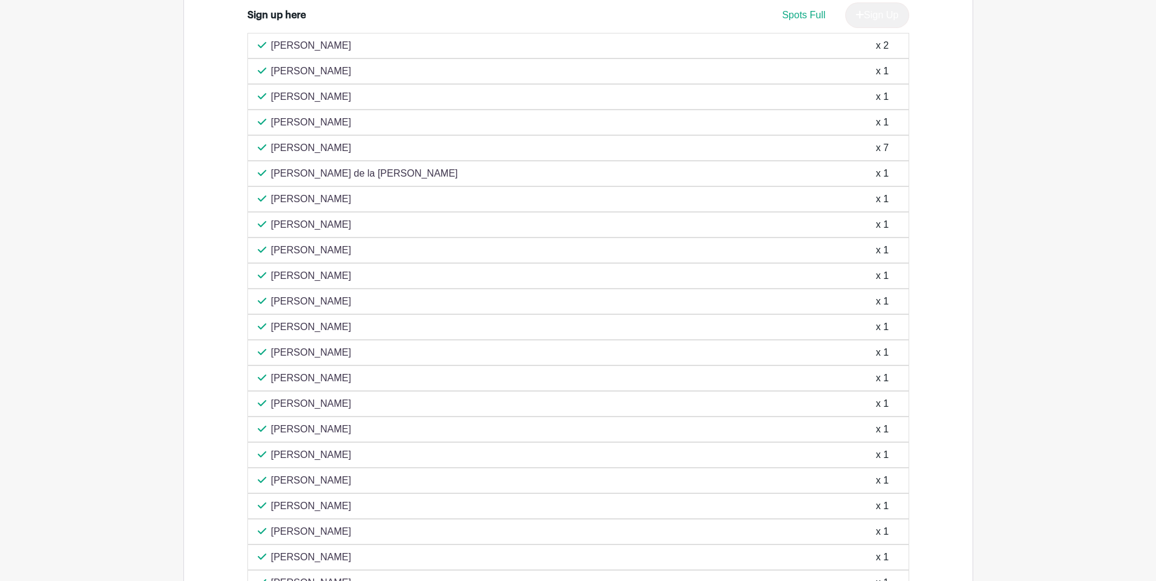
scroll to position [690, 0]
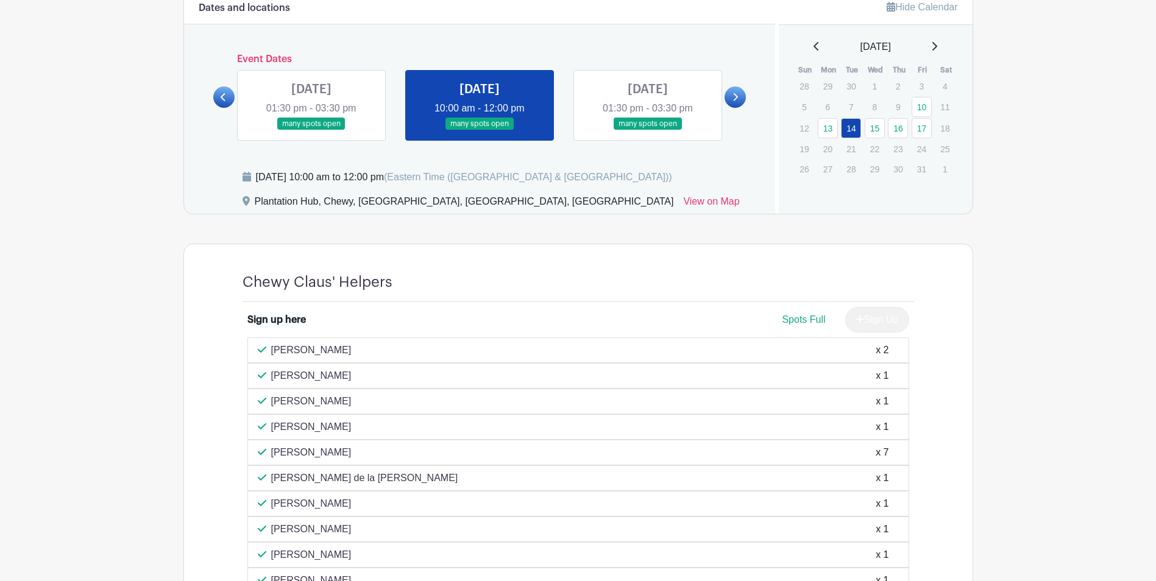
click at [648, 130] on link at bounding box center [648, 130] width 0 height 0
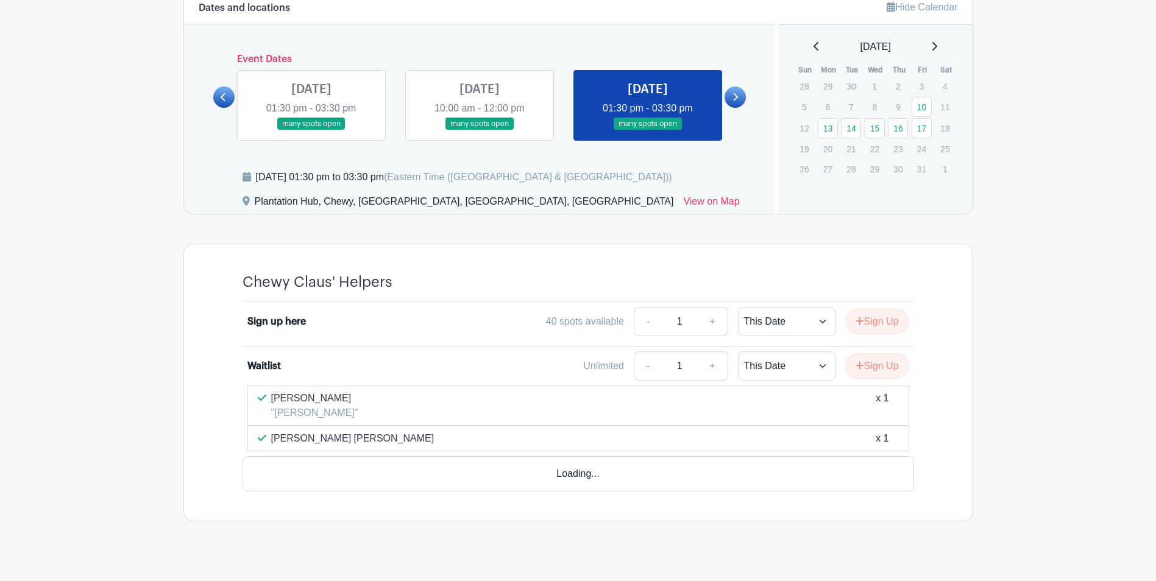
scroll to position [672, 0]
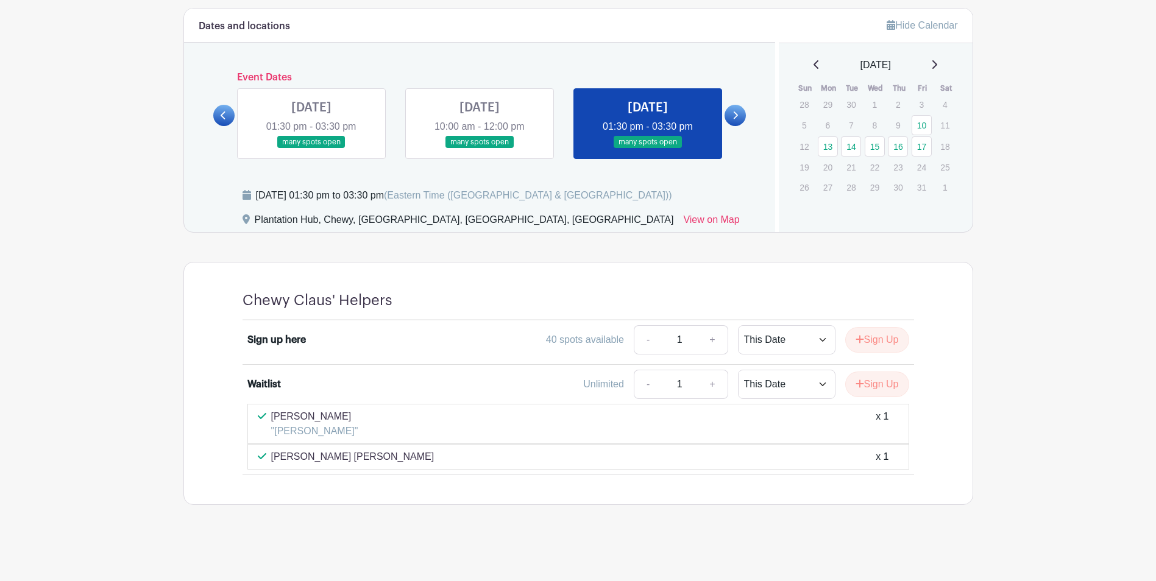
click at [736, 113] on icon at bounding box center [735, 115] width 5 height 9
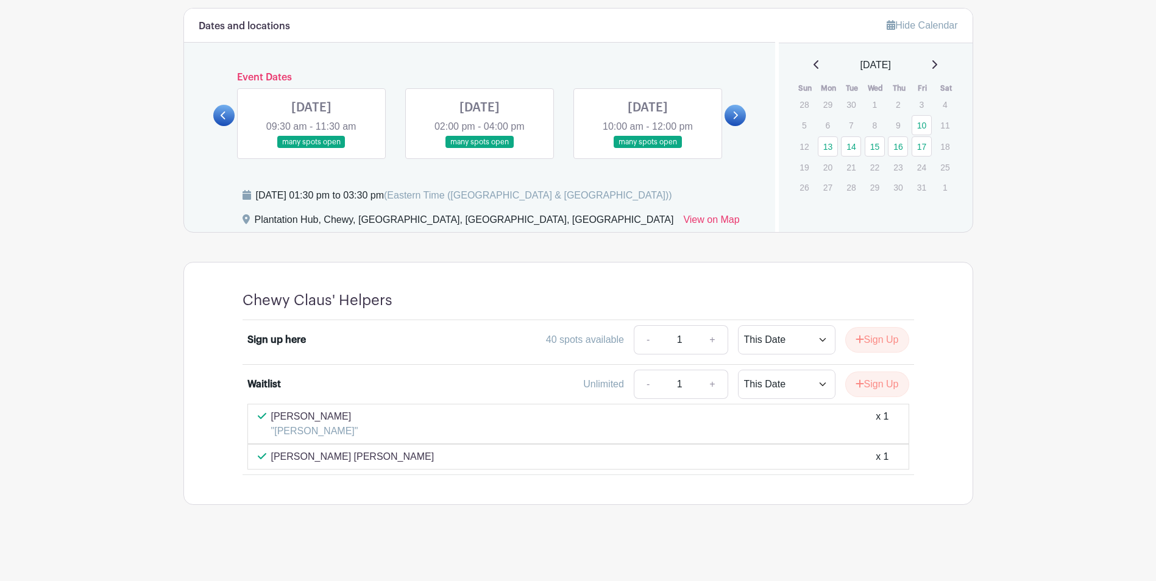
click at [311, 149] on link at bounding box center [311, 149] width 0 height 0
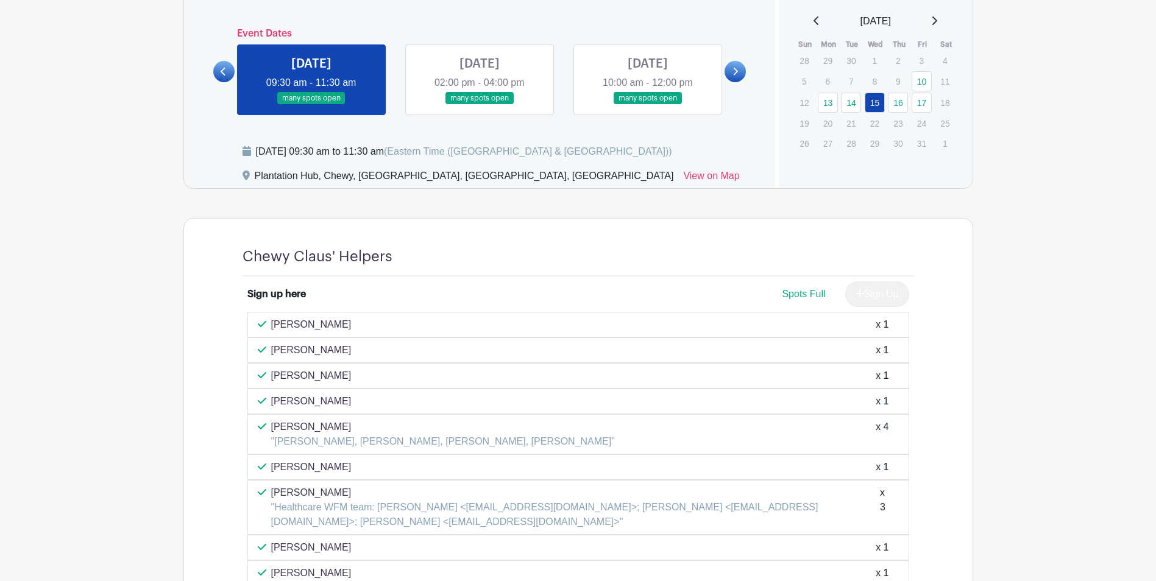
scroll to position [611, 0]
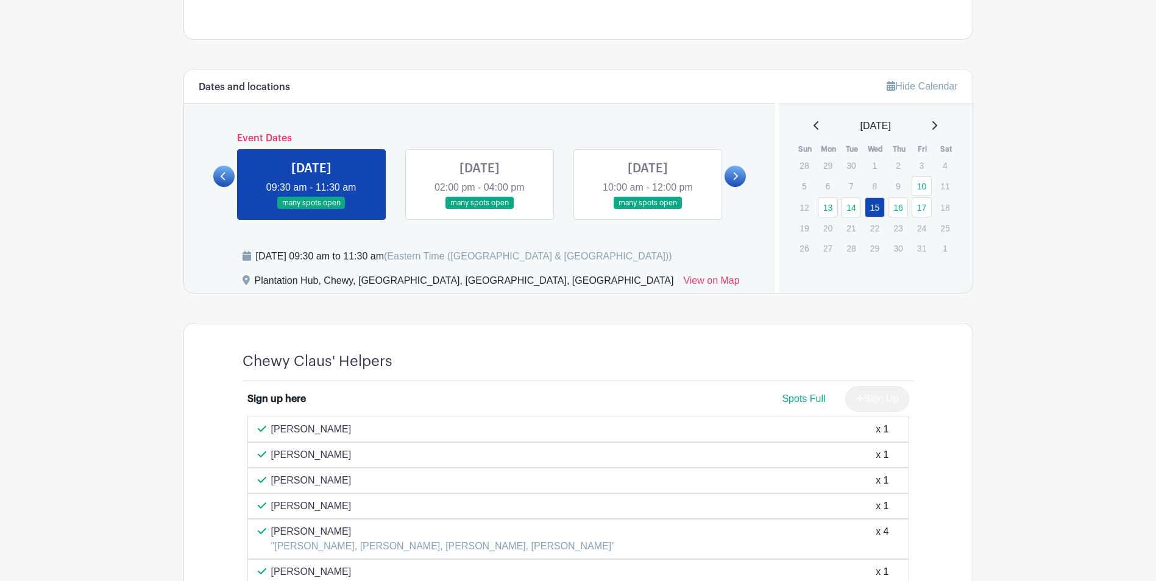
click at [480, 210] on link at bounding box center [480, 210] width 0 height 0
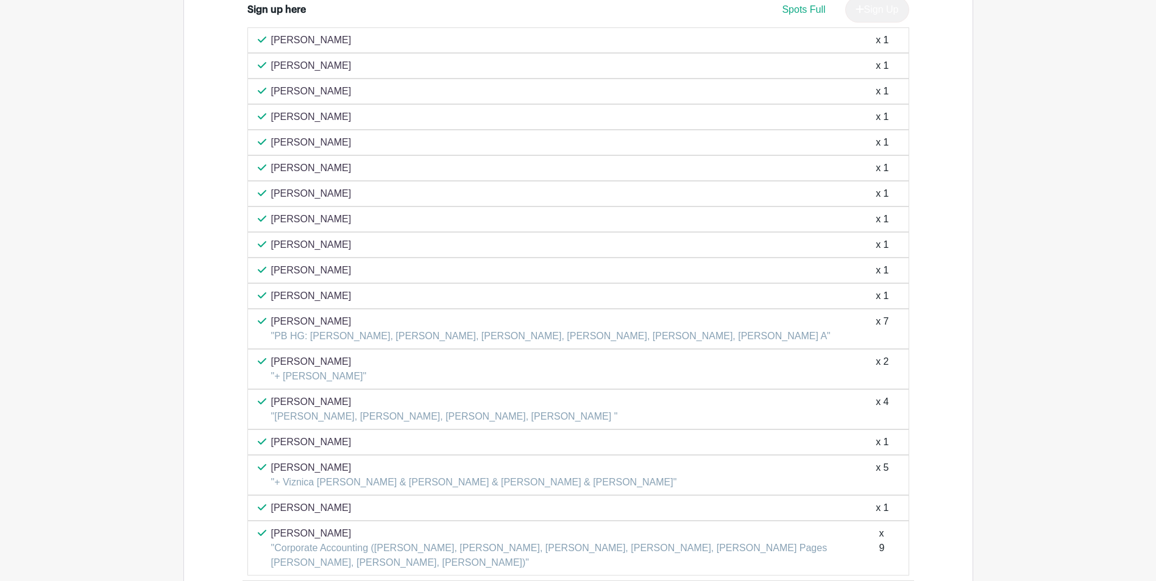
scroll to position [1037, 0]
